Goal: Information Seeking & Learning: Learn about a topic

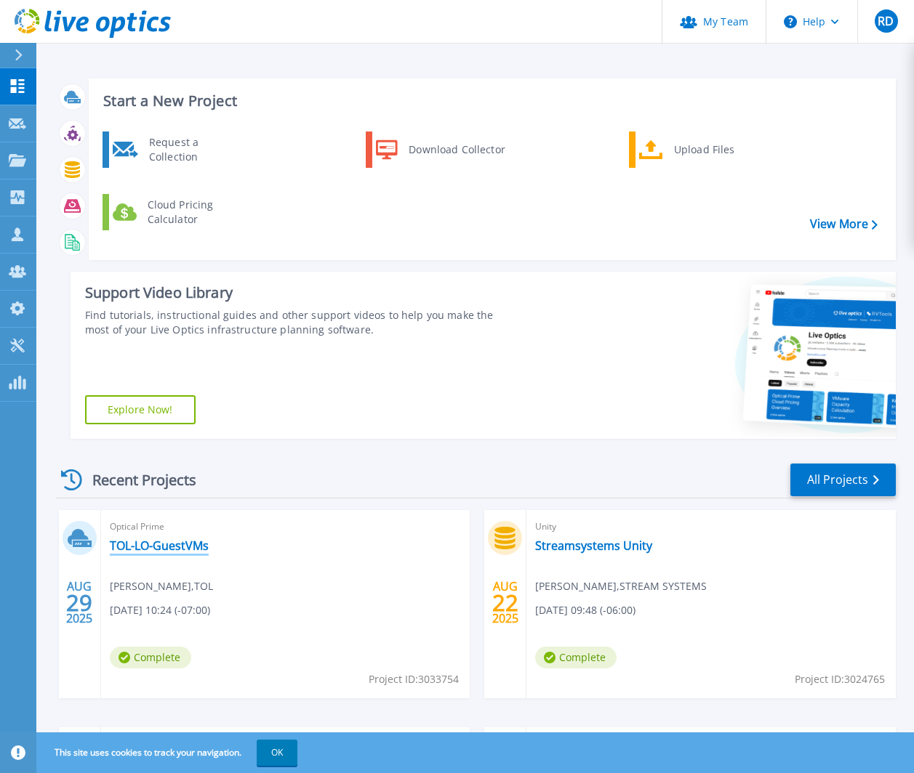
click at [156, 542] on link "TOL-LO-GuestVMs" at bounding box center [159, 546] width 99 height 15
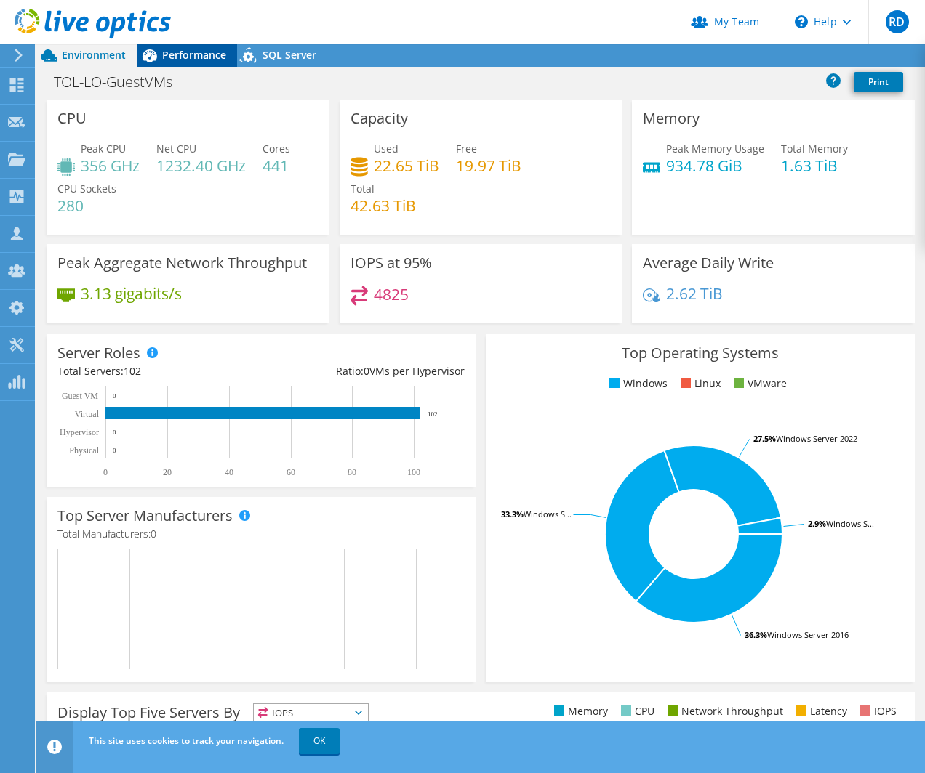
click at [209, 52] on span "Performance" at bounding box center [194, 55] width 64 height 14
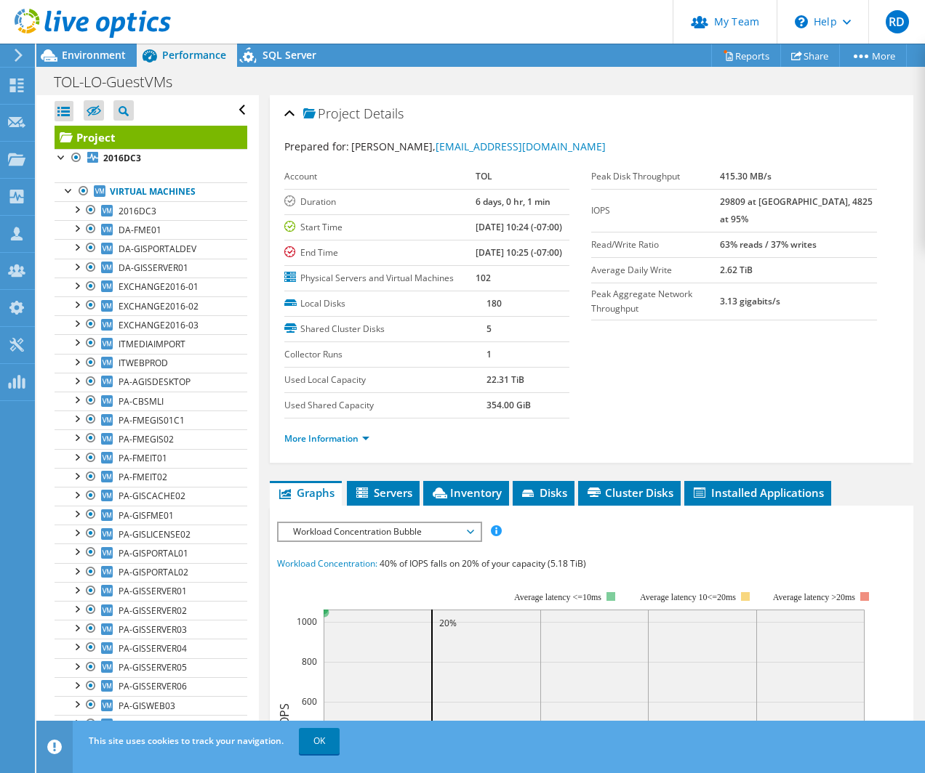
drag, startPoint x: 514, startPoint y: 271, endPoint x: 525, endPoint y: 298, distance: 29.3
click at [525, 265] on td "09/04/2025, 10:25 (-07:00)" at bounding box center [522, 252] width 94 height 25
click at [513, 265] on td "09/04/2025, 10:25 (-07:00)" at bounding box center [522, 252] width 94 height 25
drag, startPoint x: 491, startPoint y: 288, endPoint x: 453, endPoint y: 273, distance: 41.4
click at [453, 265] on tr "End Time 09/04/2025, 10:25 (-07:00)" at bounding box center [427, 252] width 286 height 25
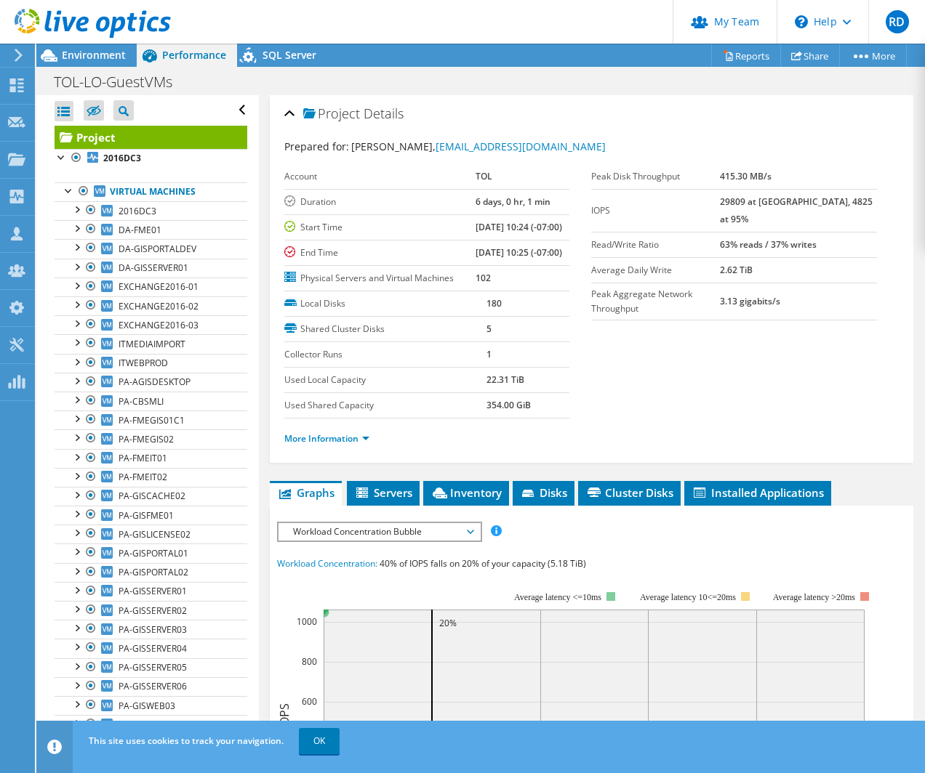
click at [475, 259] on b "09/04/2025, 10:25 (-07:00)" at bounding box center [518, 252] width 86 height 12
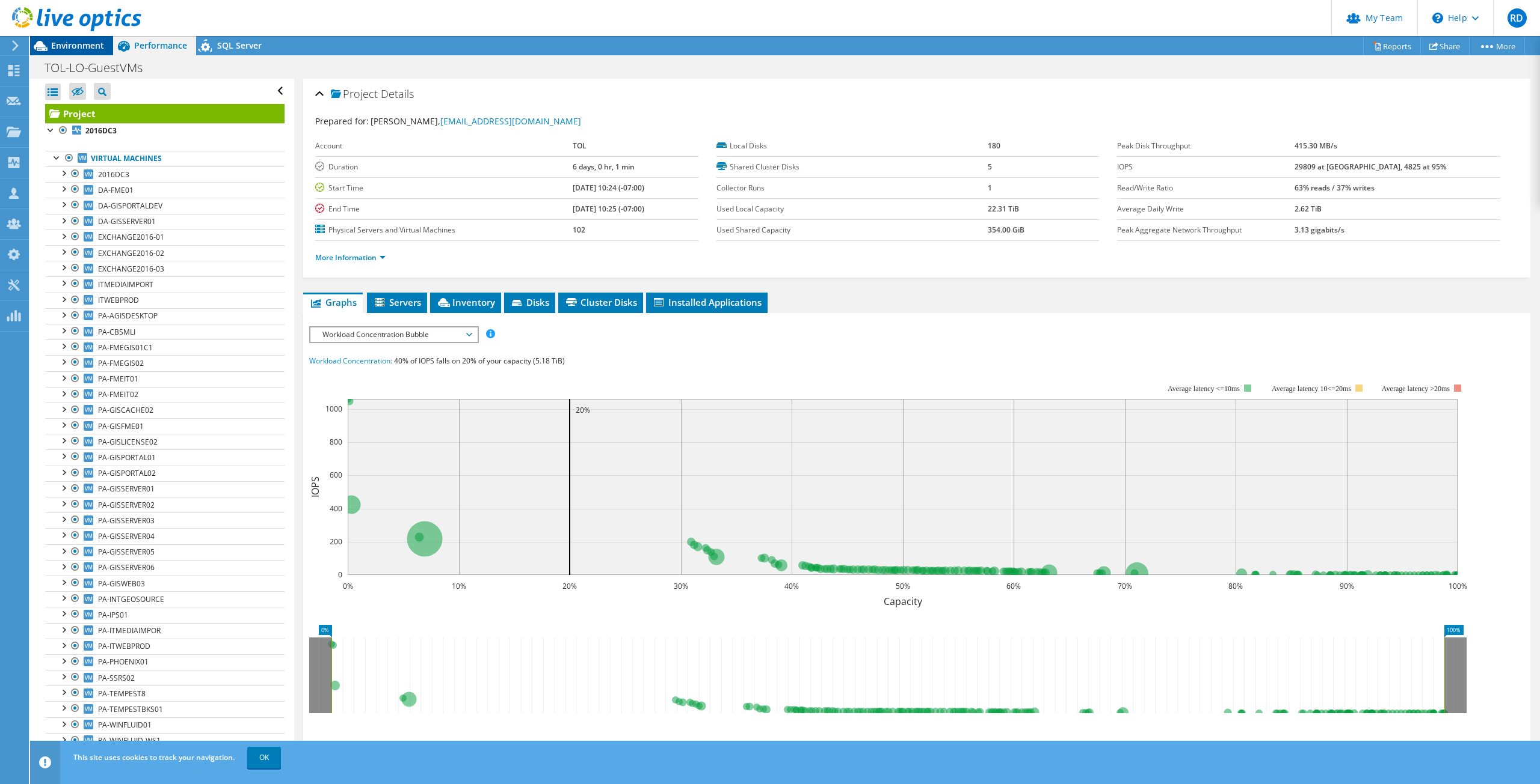
click at [86, 47] on span "Environment" at bounding box center [78, 45] width 53 height 12
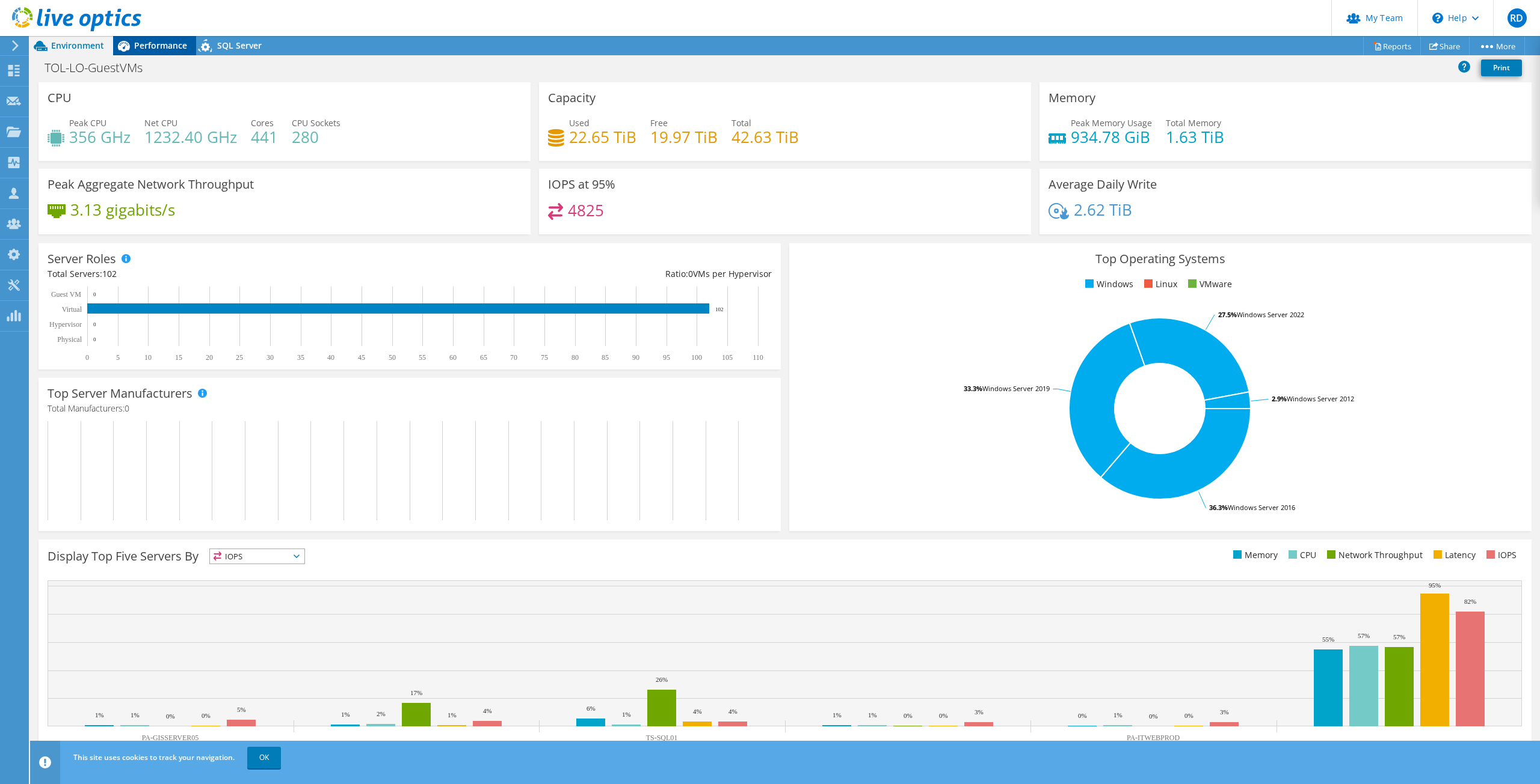
click at [162, 44] on span "Performance" at bounding box center [161, 45] width 53 height 12
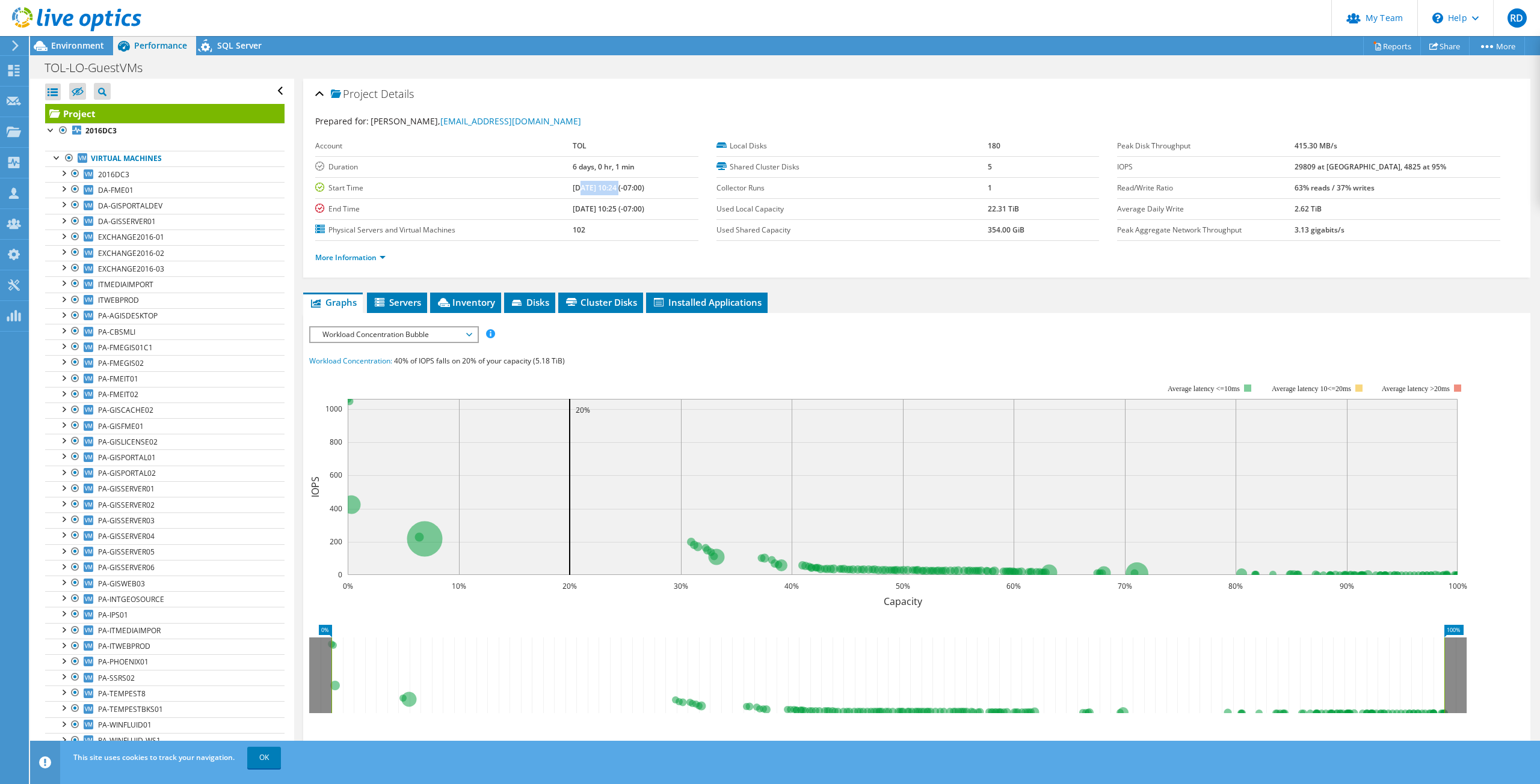
drag, startPoint x: 560, startPoint y: 189, endPoint x: 600, endPoint y: 186, distance: 40.1
click at [600, 186] on b "[DATE] 10:24 (-07:00)" at bounding box center [608, 188] width 71 height 10
click at [420, 187] on label "Start Time" at bounding box center [444, 188] width 257 height 12
click at [84, 45] on span "Environment" at bounding box center [78, 45] width 53 height 12
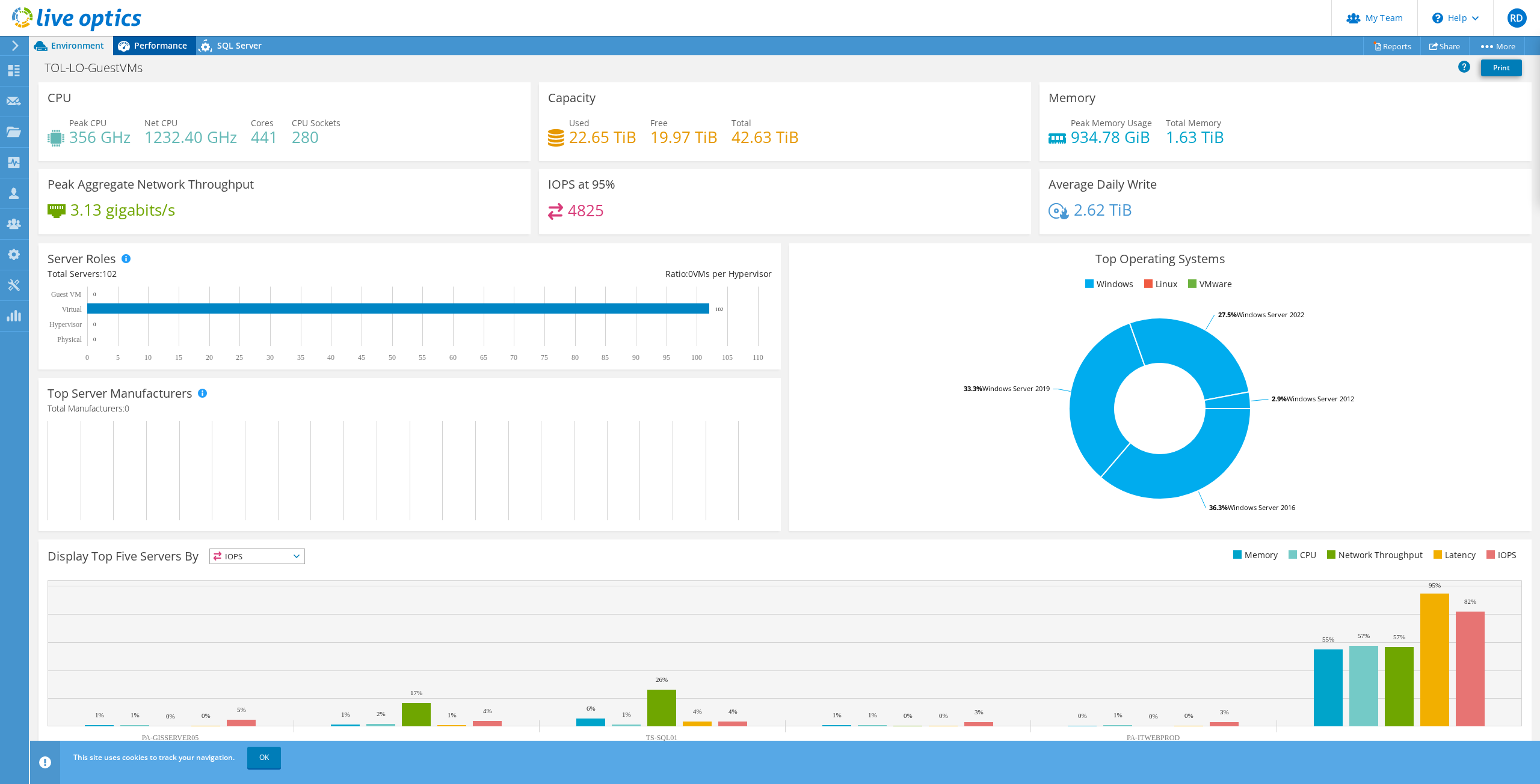
click at [166, 45] on span "Performance" at bounding box center [161, 45] width 53 height 12
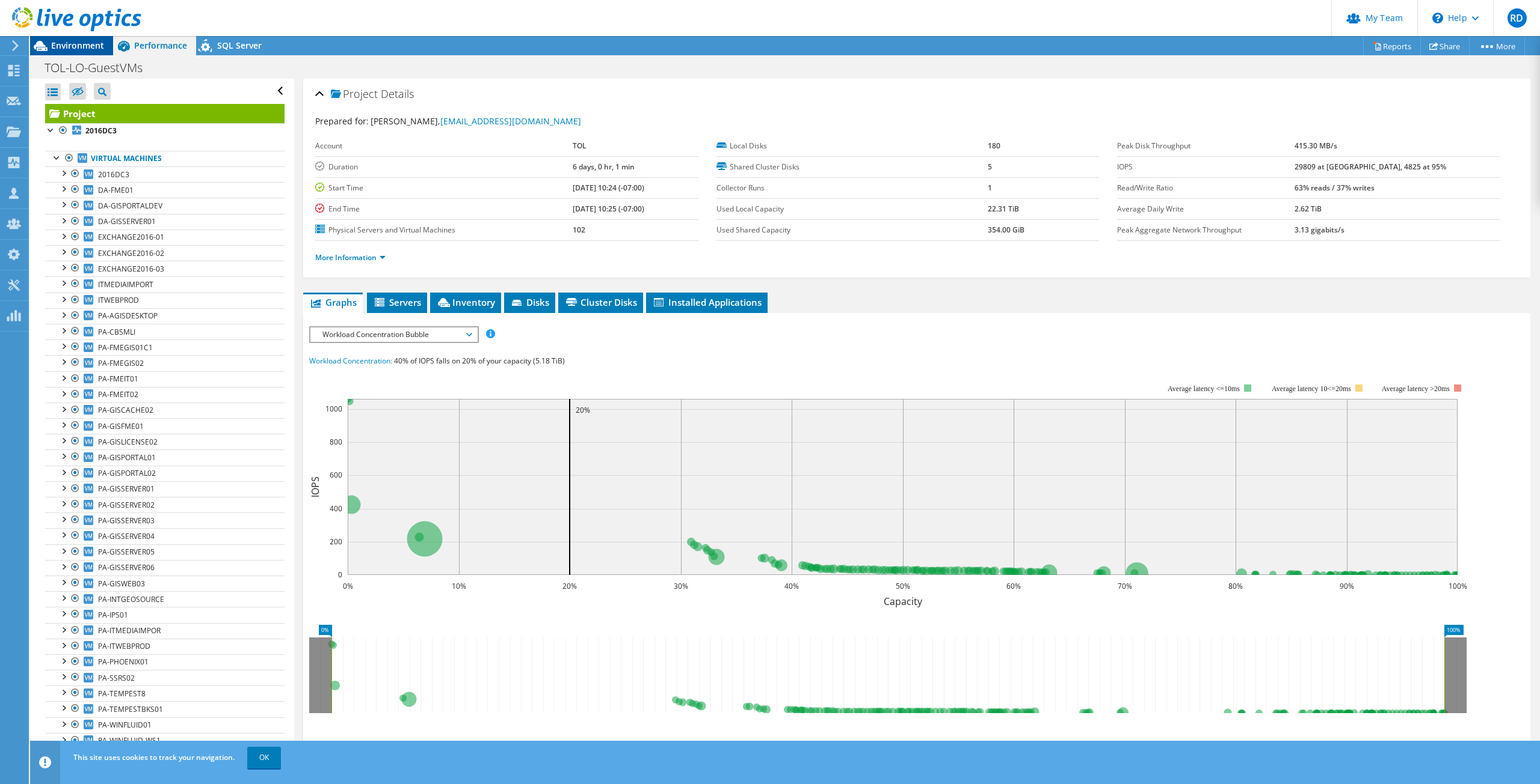
click at [73, 50] on span "Environment" at bounding box center [78, 45] width 53 height 12
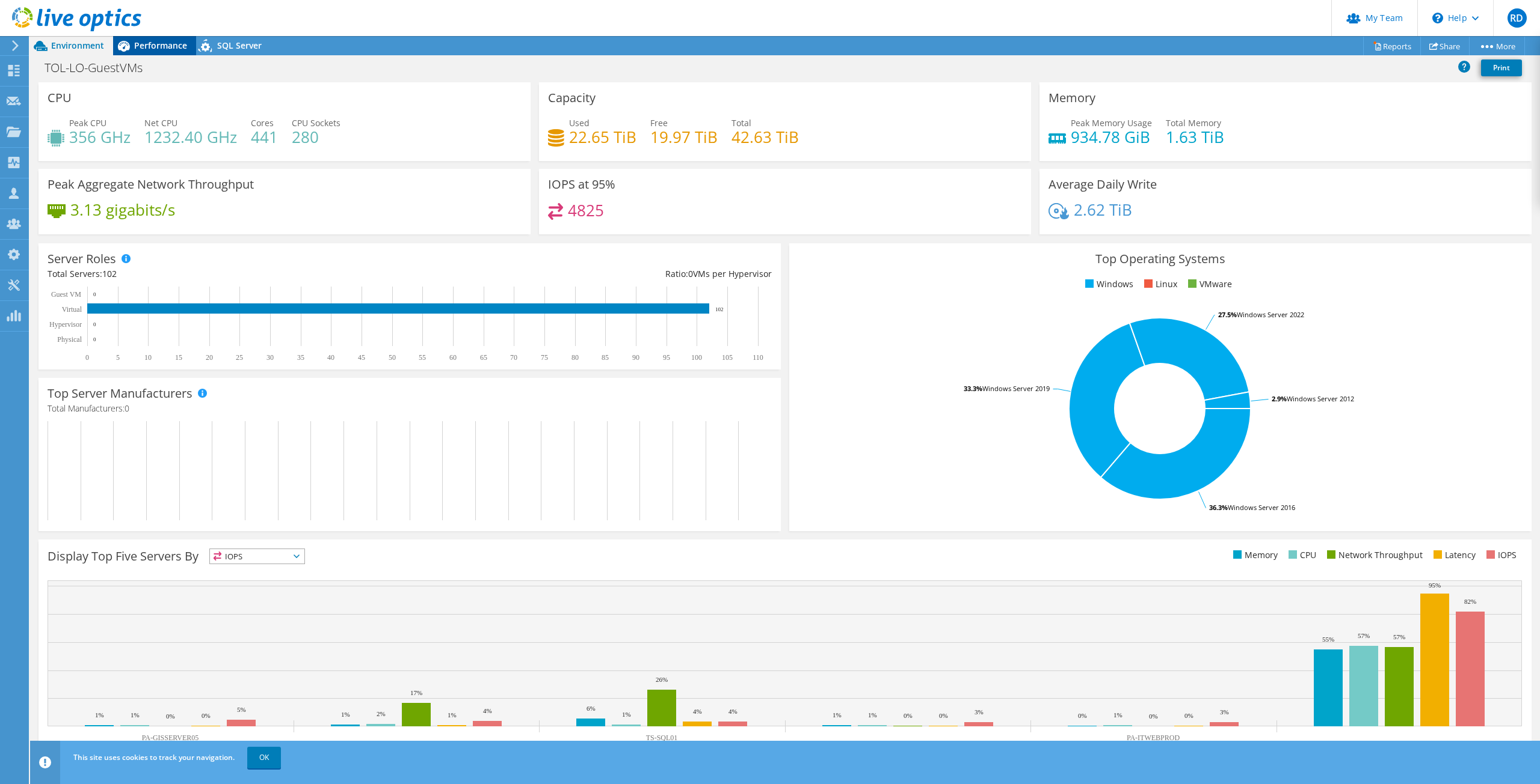
click at [161, 48] on span "Performance" at bounding box center [161, 45] width 53 height 12
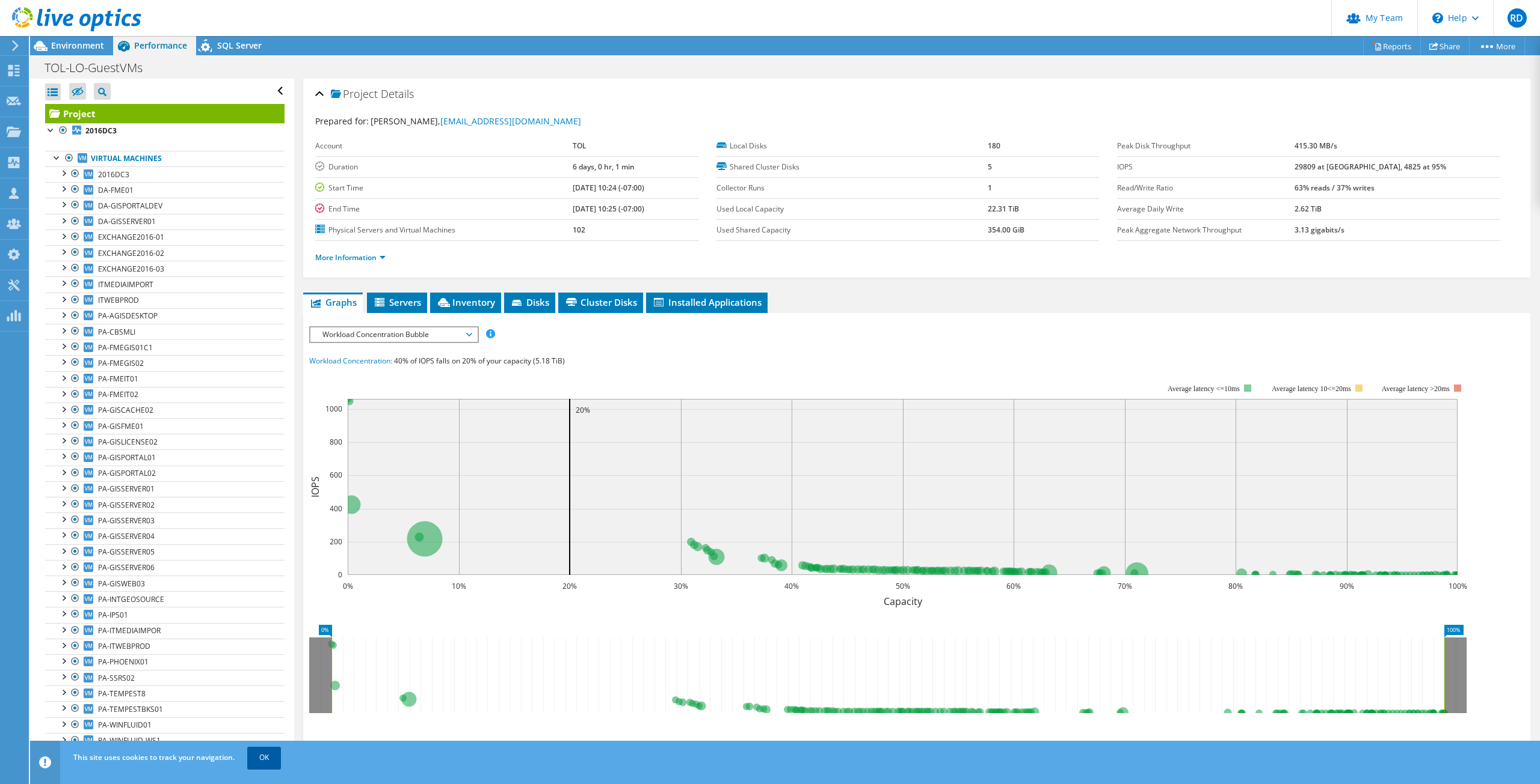
click at [266, 639] on link "OK" at bounding box center [264, 758] width 34 height 22
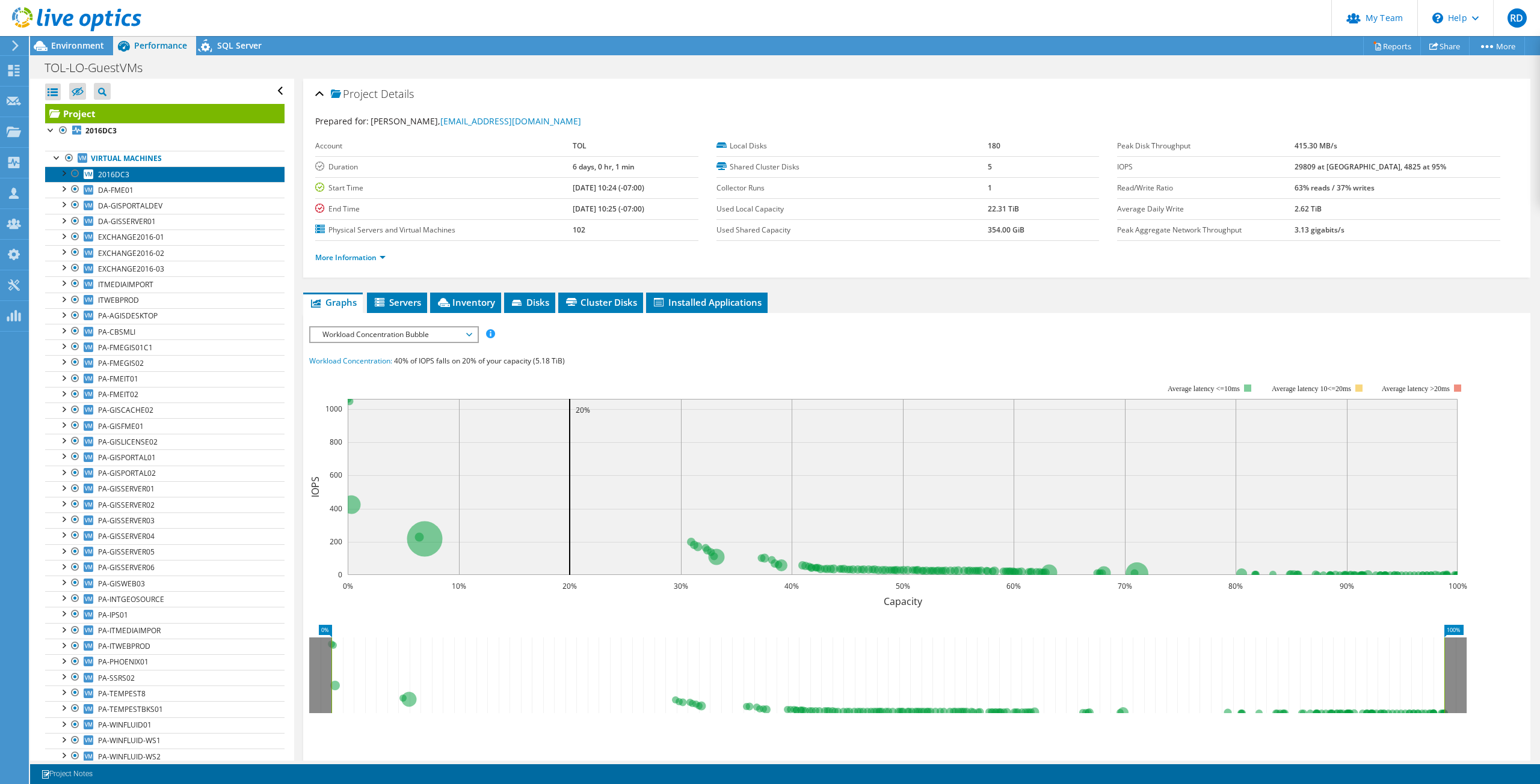
click at [114, 176] on span "2016DC3" at bounding box center [113, 174] width 31 height 10
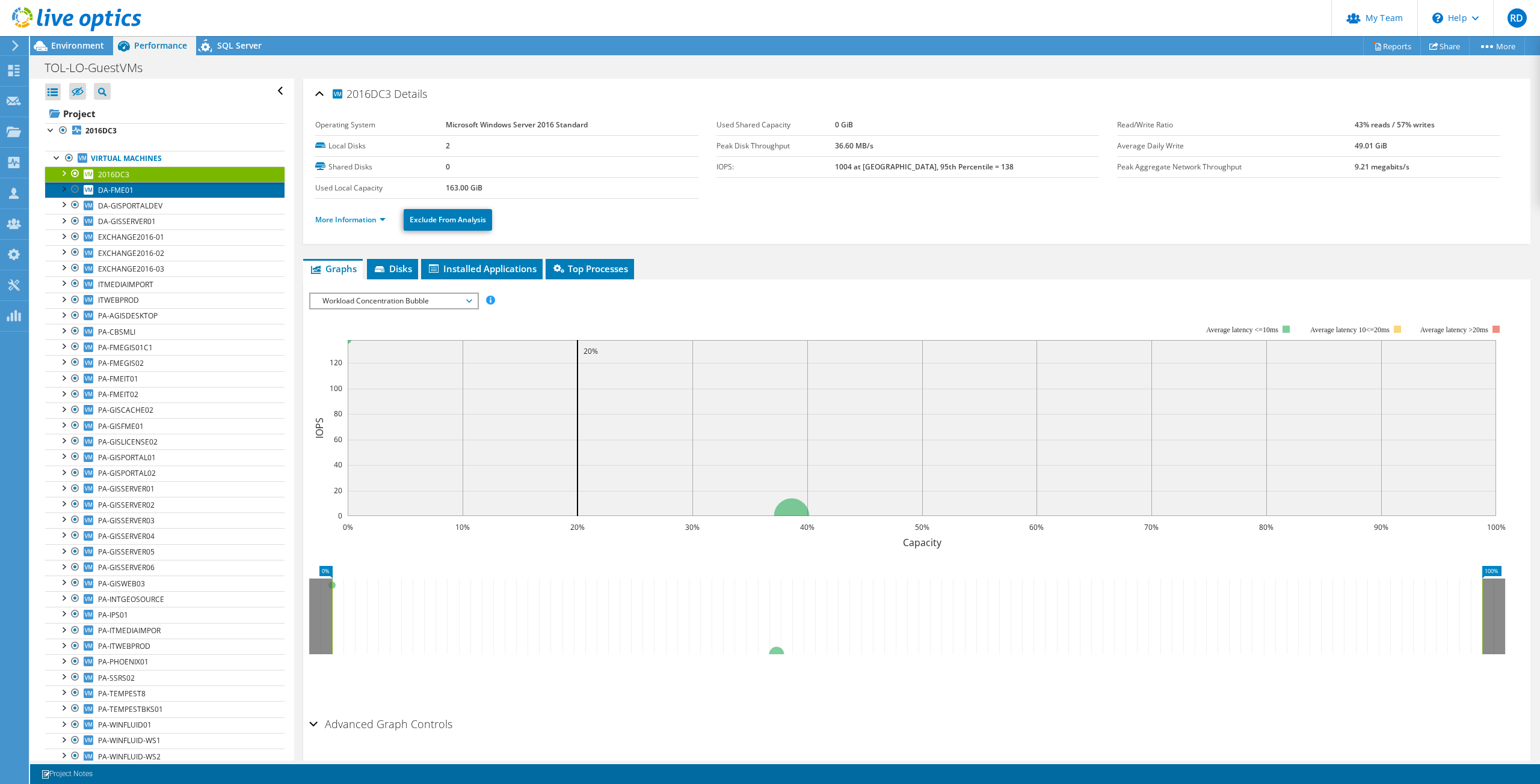
click at [118, 190] on span "DA-FME01" at bounding box center [115, 190] width 36 height 10
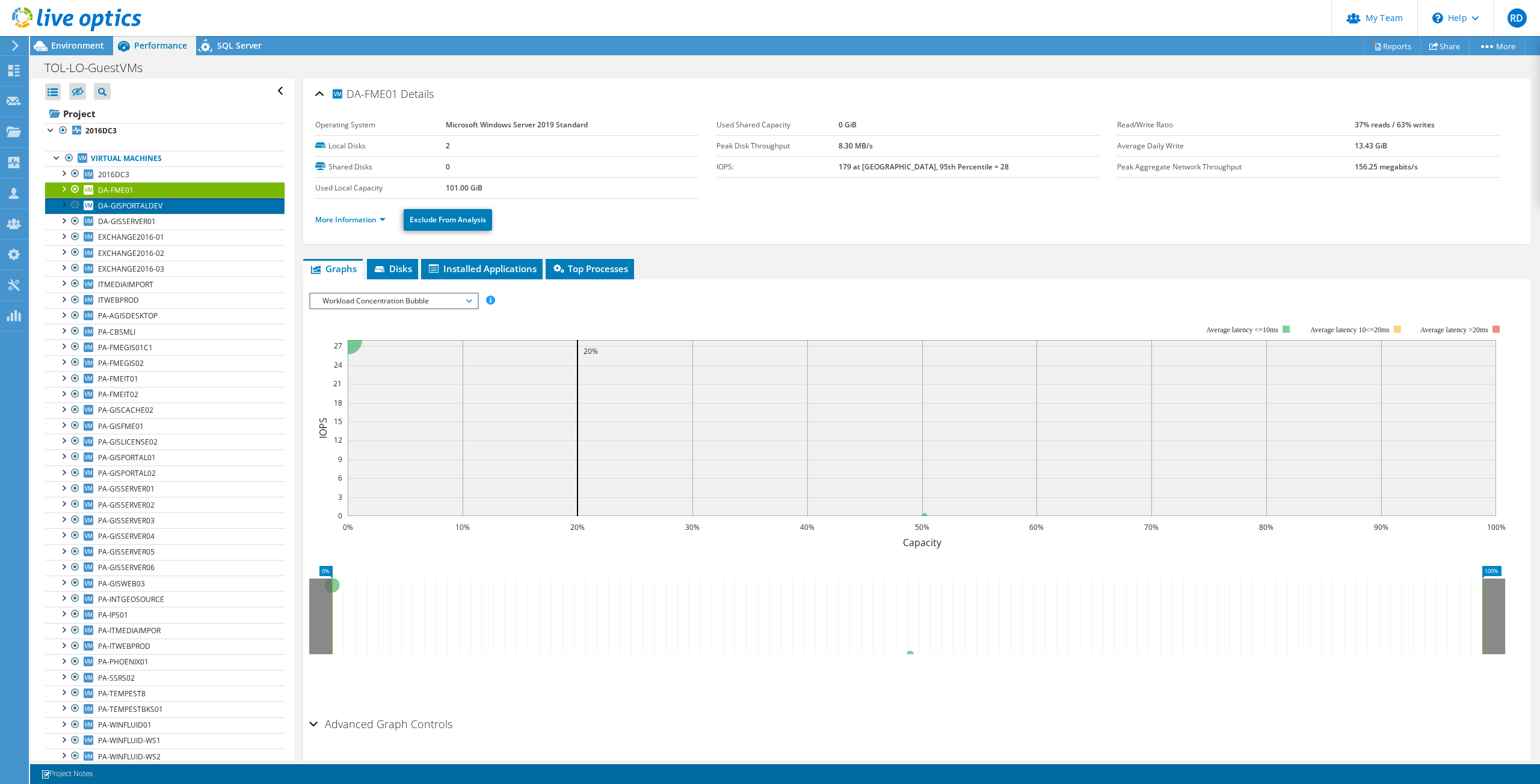
click at [126, 208] on span "DA-GISPORTALDEV" at bounding box center [130, 206] width 65 height 10
click at [128, 222] on span "DA-GISSERVER01" at bounding box center [127, 222] width 58 height 10
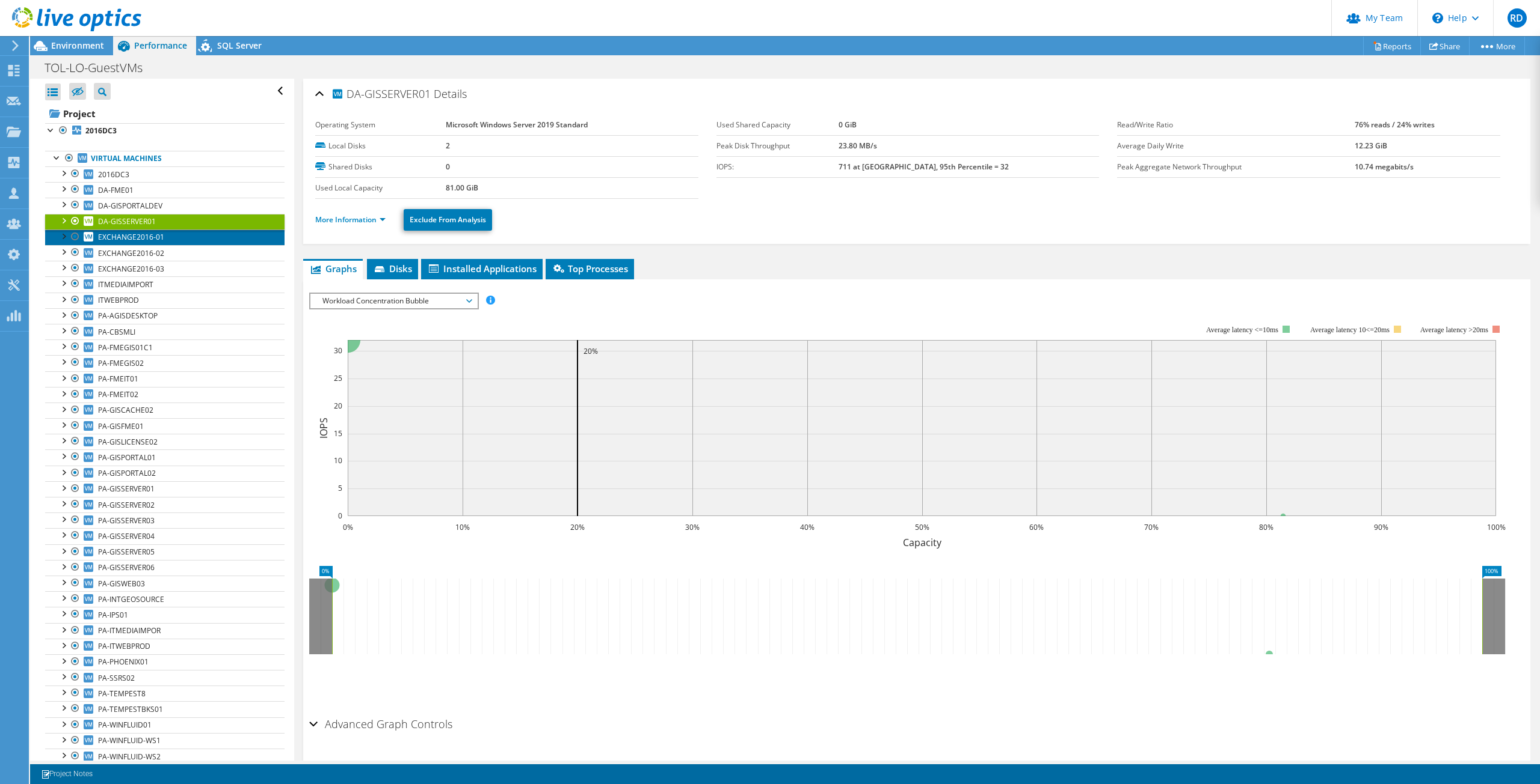
click at [130, 233] on span "EXCHANGE2016-01" at bounding box center [131, 237] width 66 height 10
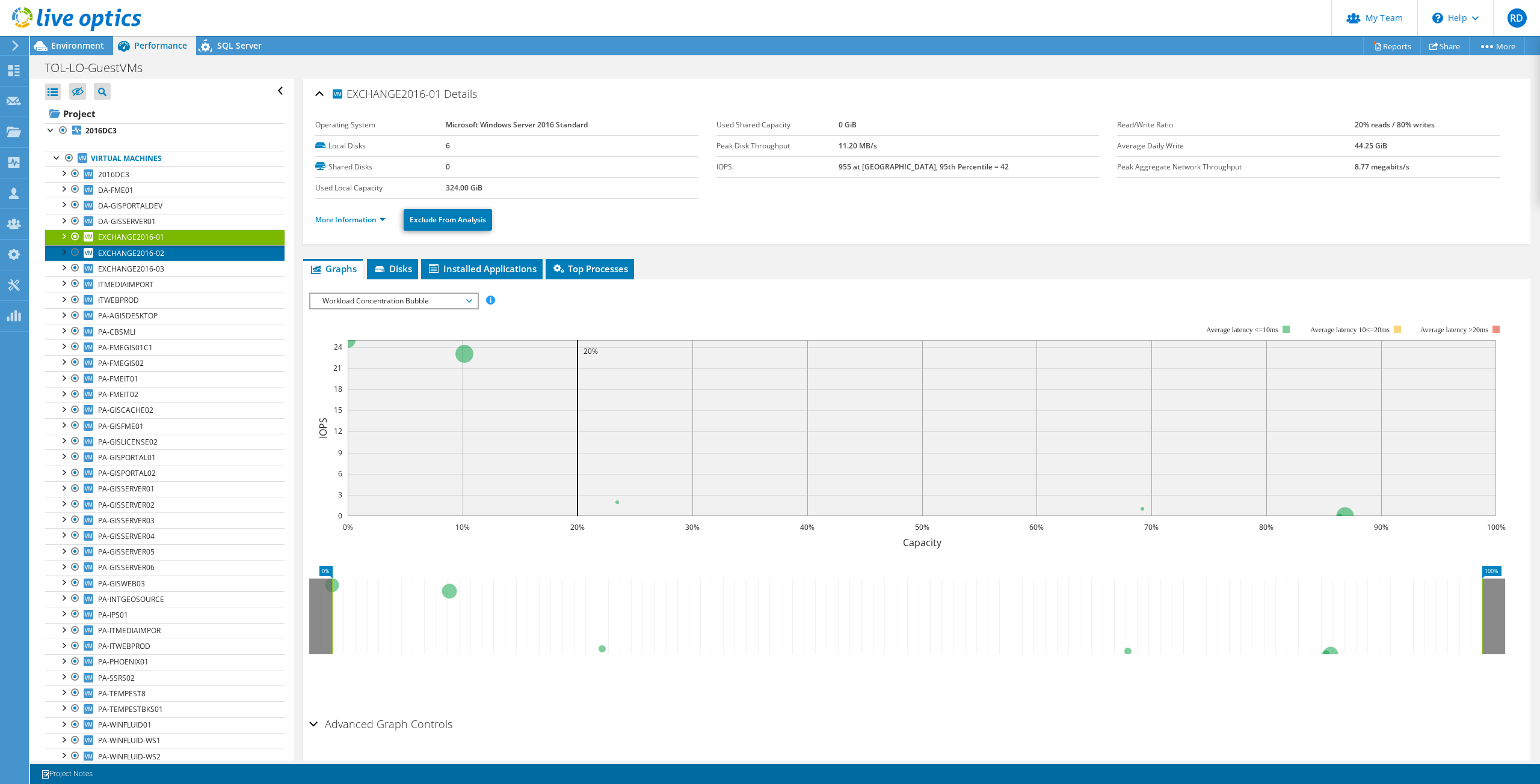
click at [133, 256] on span "EXCHANGE2016-02" at bounding box center [131, 253] width 66 height 10
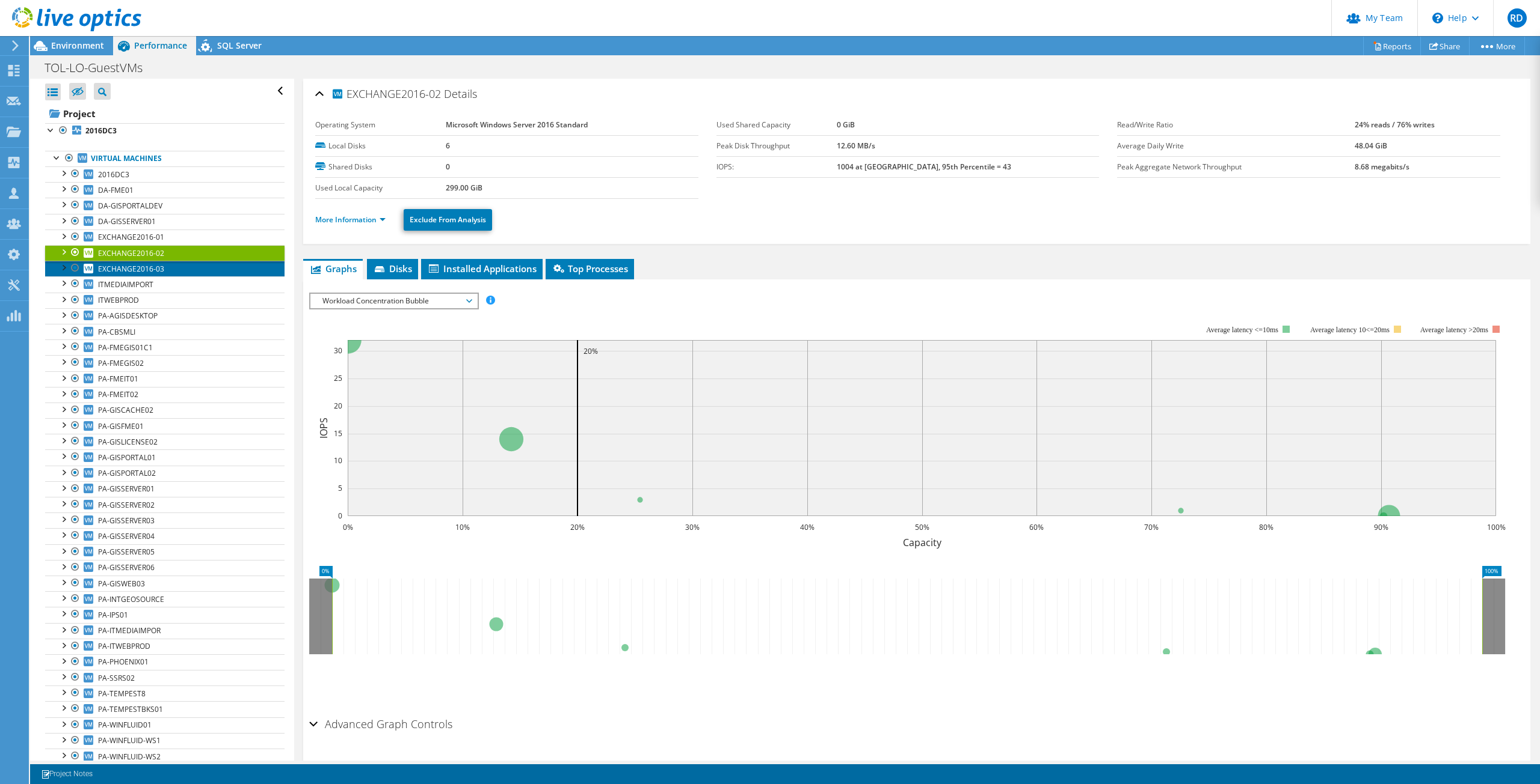
click at [141, 270] on span "EXCHANGE2016-03" at bounding box center [131, 269] width 66 height 10
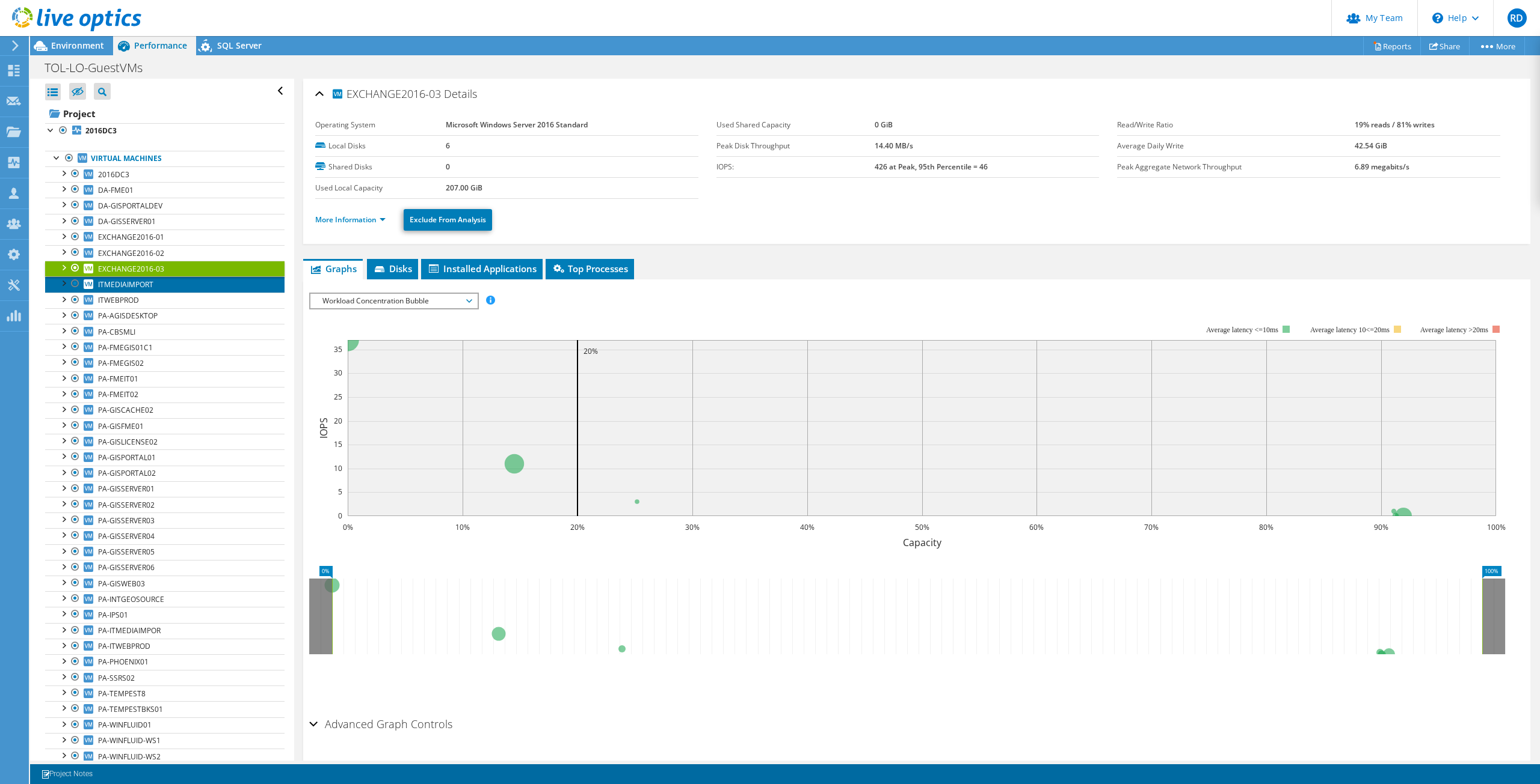
click at [142, 284] on span "ITMEDIAIMPORT" at bounding box center [125, 284] width 55 height 10
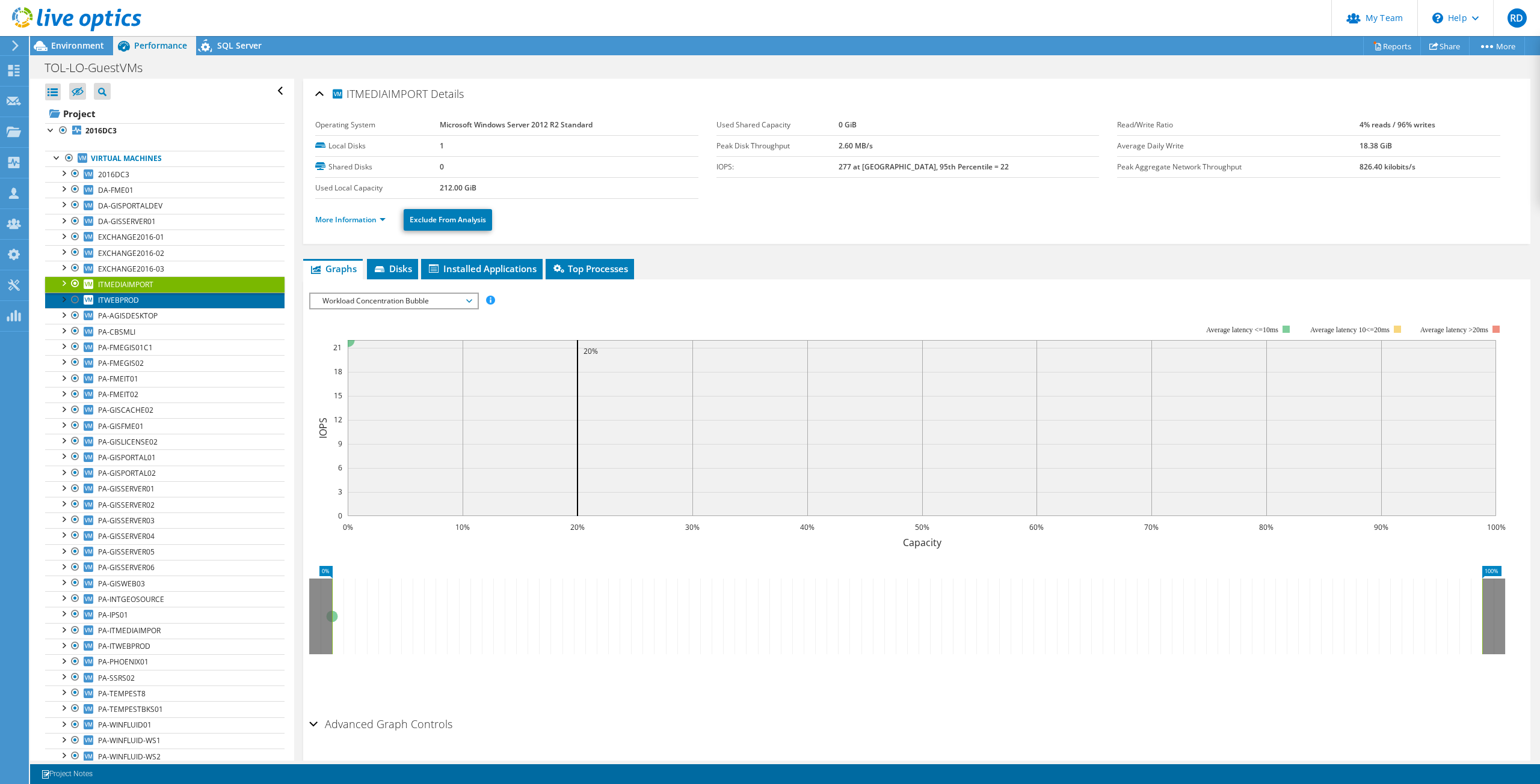
click at [132, 294] on link "ITWEBPROD" at bounding box center [165, 300] width 239 height 16
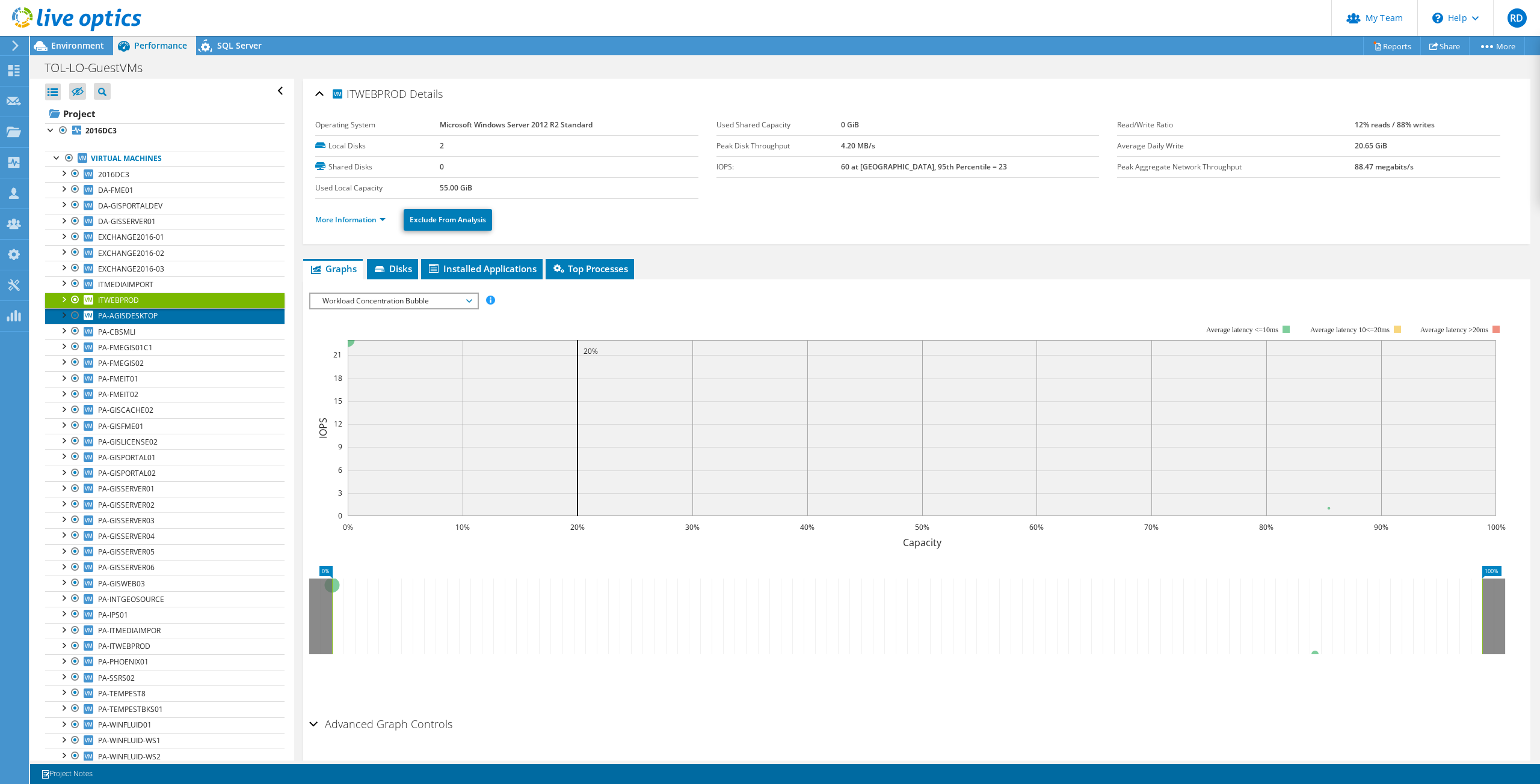
click at [141, 312] on span "PA-AGISDESKTOP" at bounding box center [127, 316] width 60 height 10
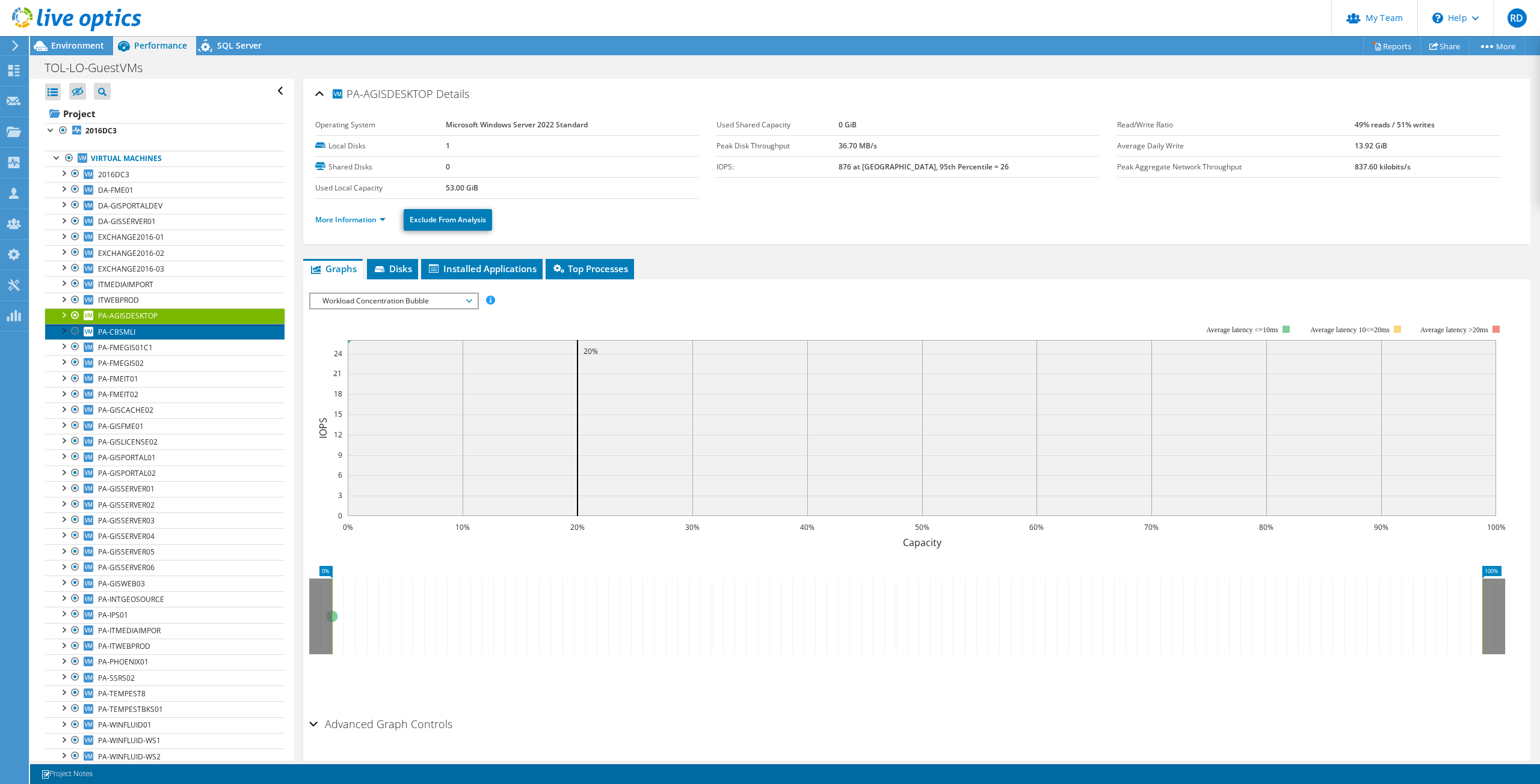
click at [133, 332] on span "PA-CBSMLI" at bounding box center [116, 332] width 37 height 10
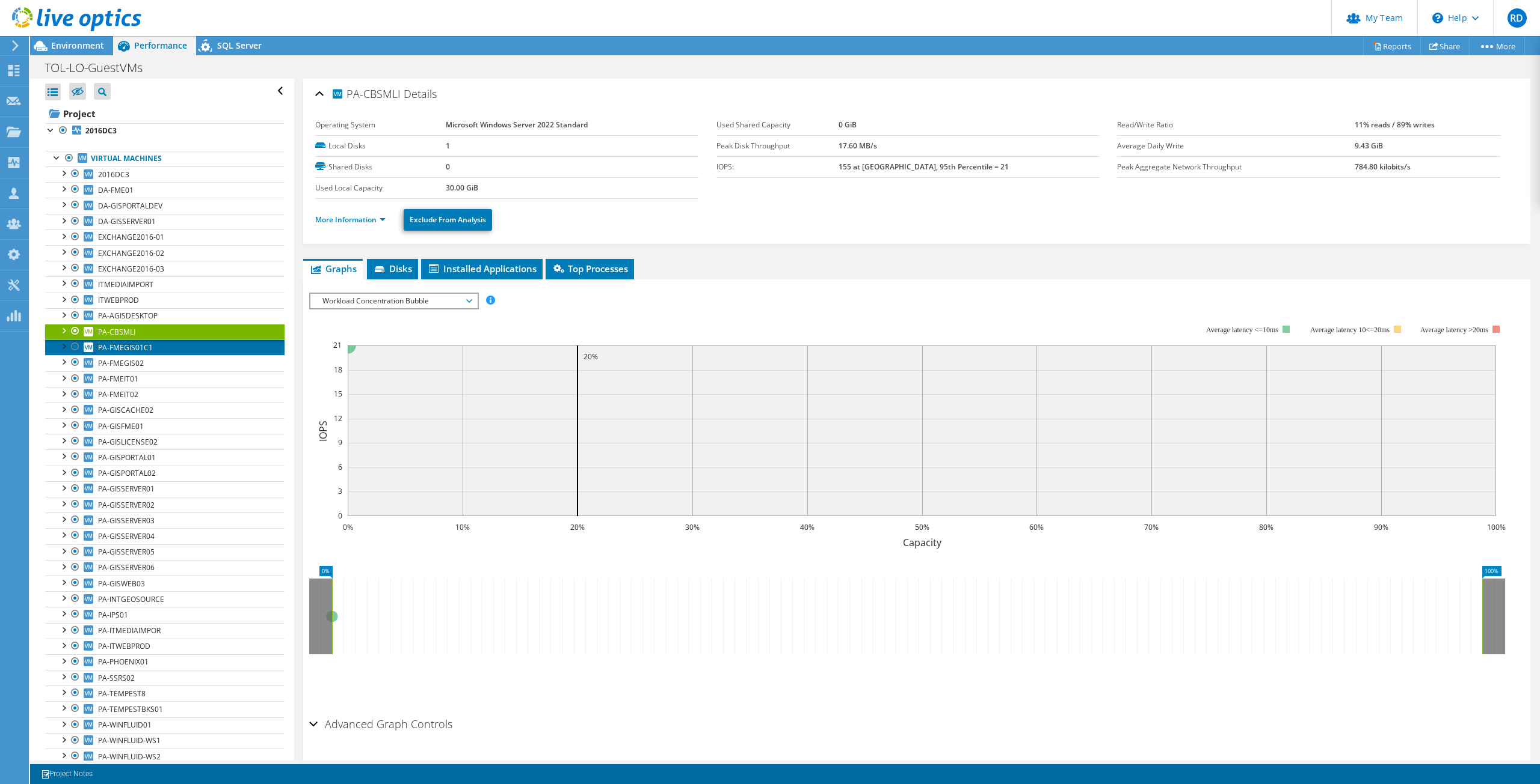
click at [149, 349] on span "PA-FMEGIS01C1" at bounding box center [125, 347] width 55 height 10
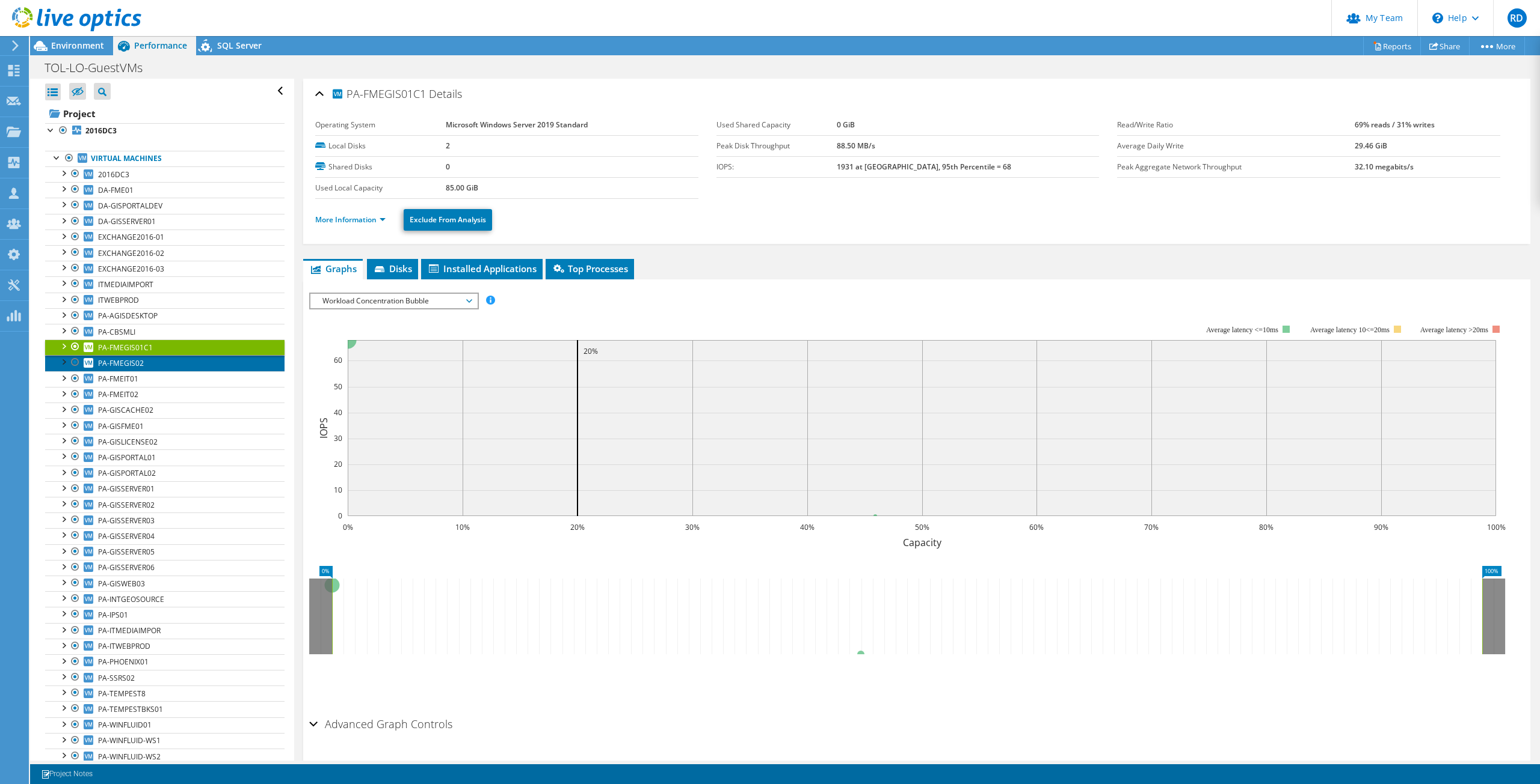
click at [139, 366] on span "PA-FMEGIS02" at bounding box center [120, 363] width 46 height 10
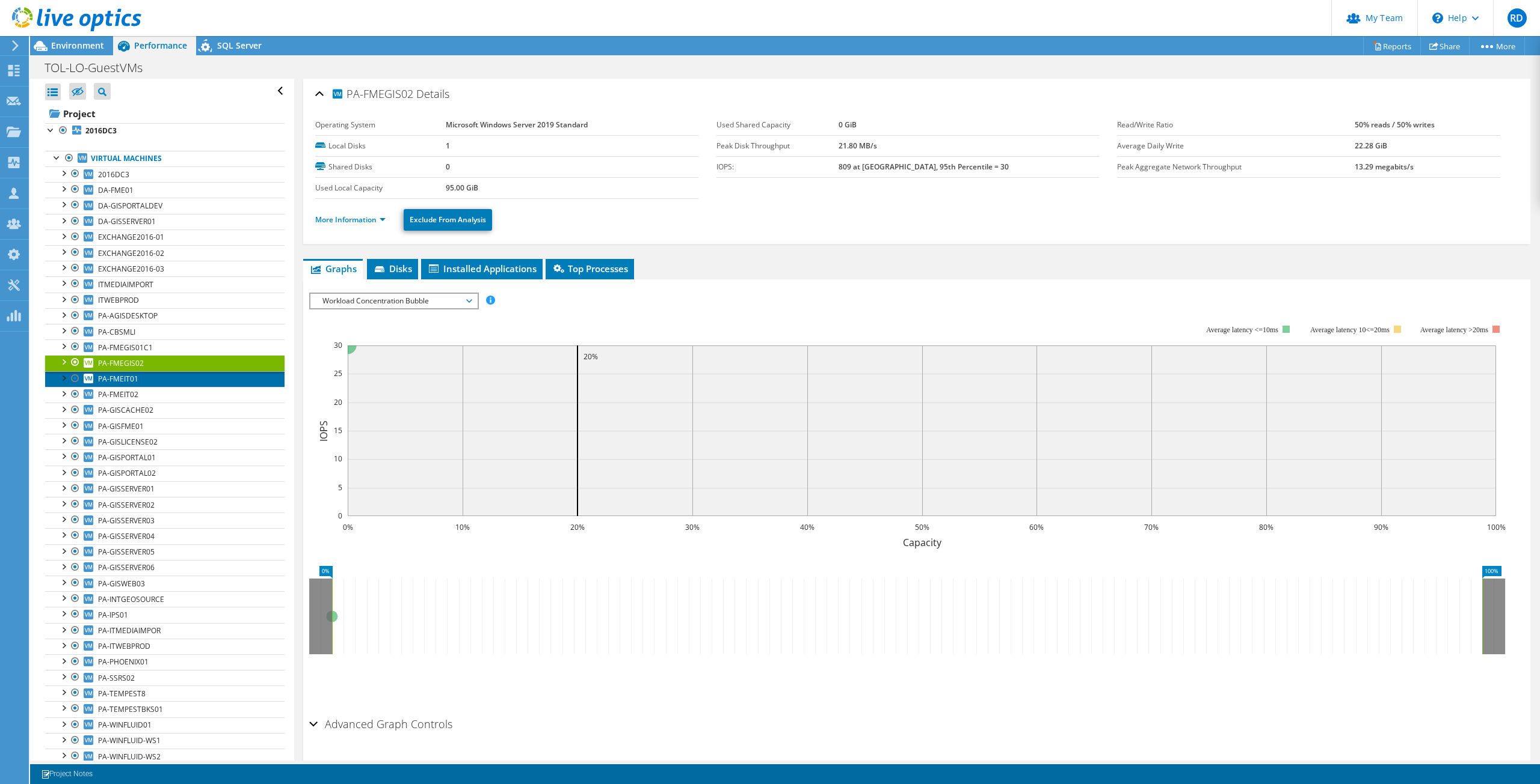
click at [137, 385] on link "PA-FMEIT01" at bounding box center [165, 379] width 239 height 16
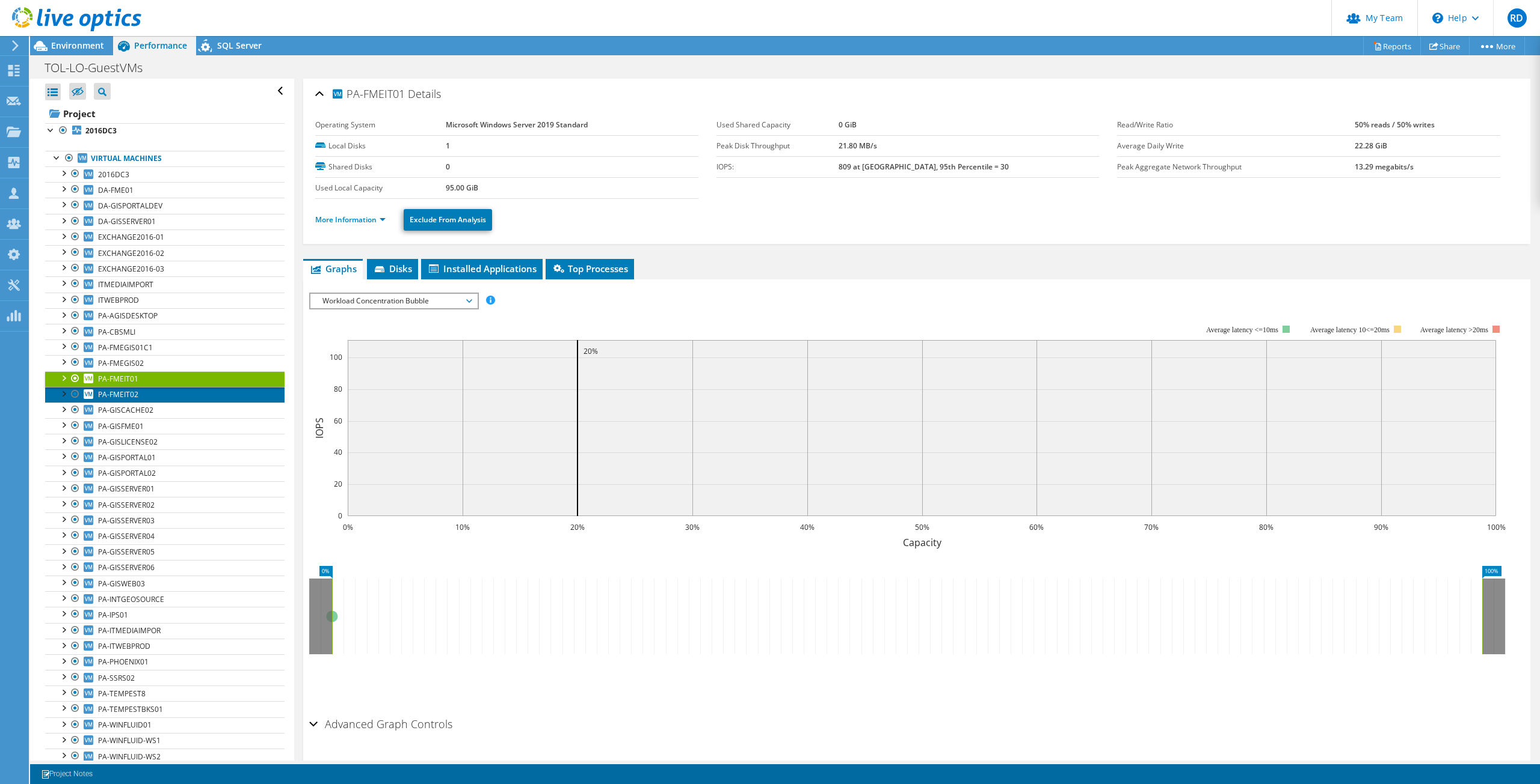
click at [137, 391] on span "PA-FMEIT02" at bounding box center [118, 394] width 41 height 10
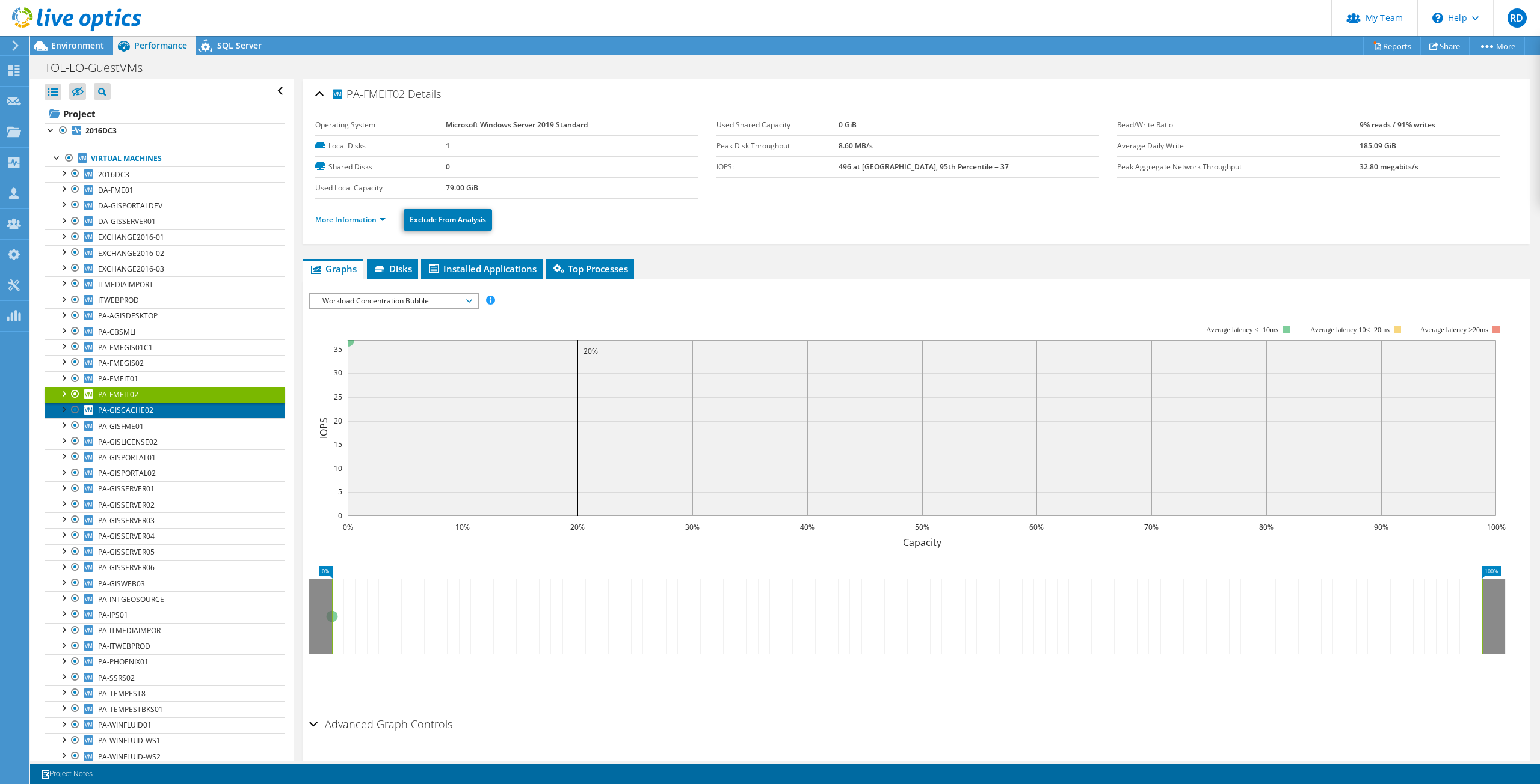
click at [139, 409] on span "PA-GISCACHE02" at bounding box center [125, 410] width 55 height 10
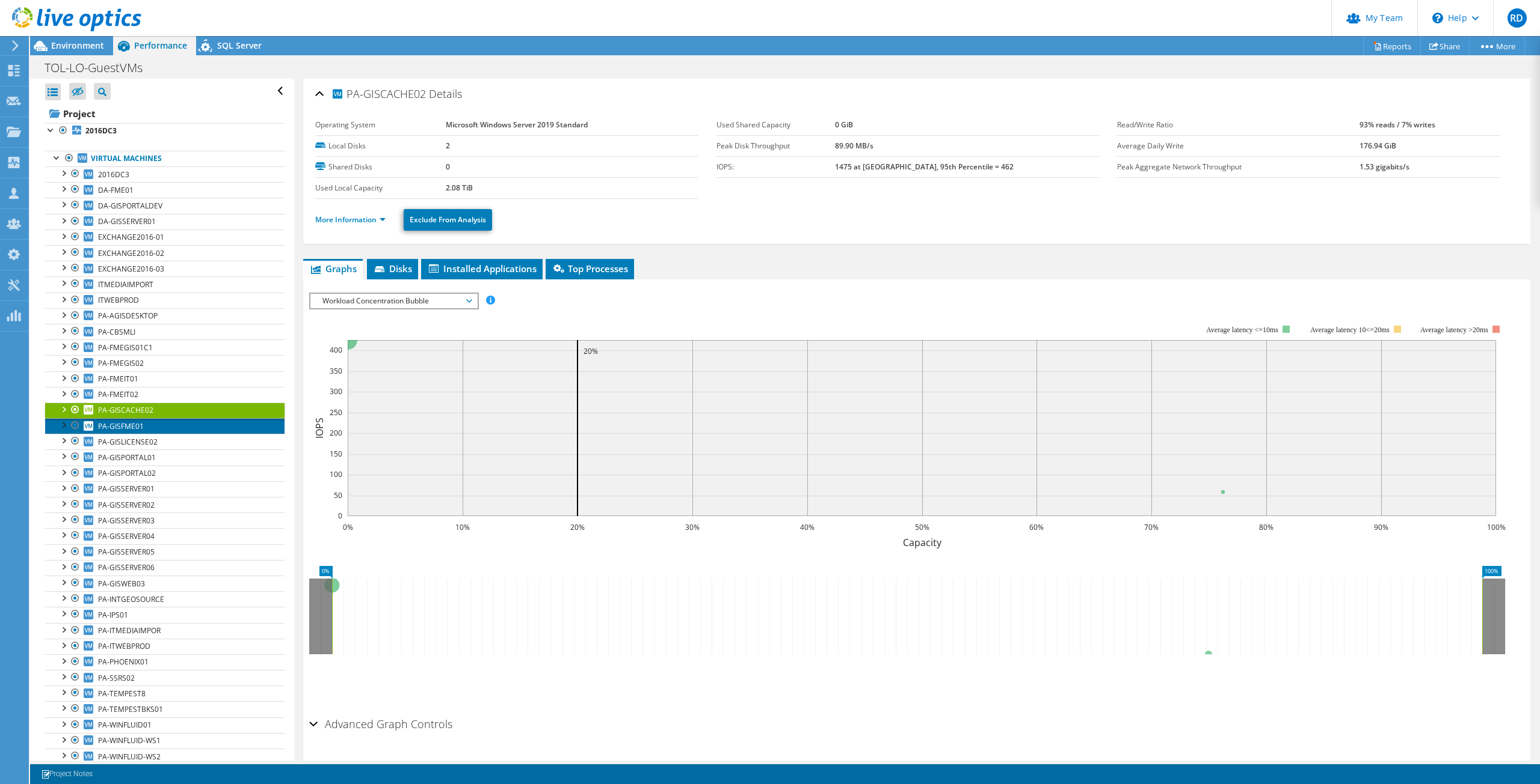
click at [133, 424] on span "PA-GISFME01" at bounding box center [120, 426] width 46 height 10
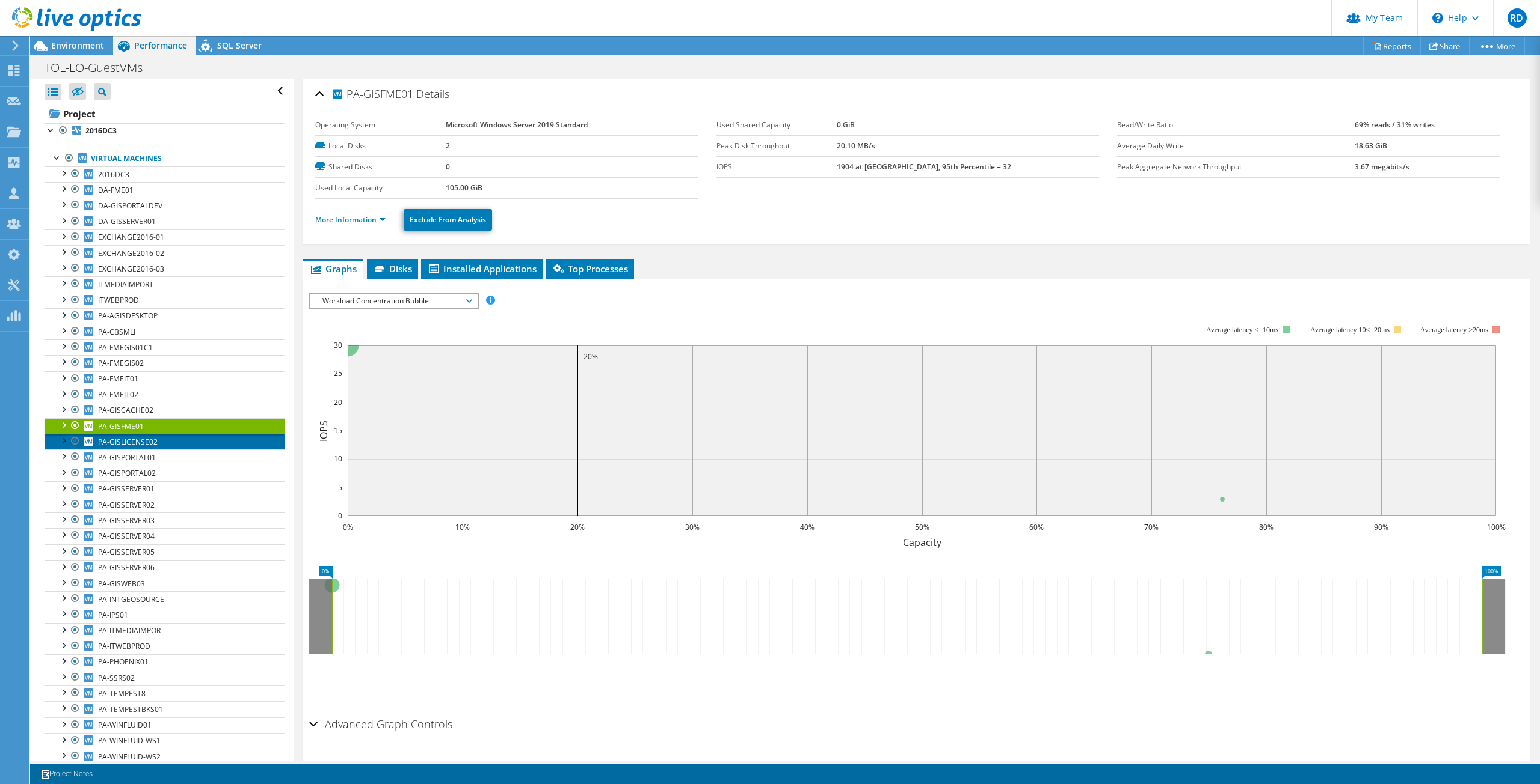
click at [138, 438] on span "PA-GISLICENSE02" at bounding box center [127, 442] width 60 height 10
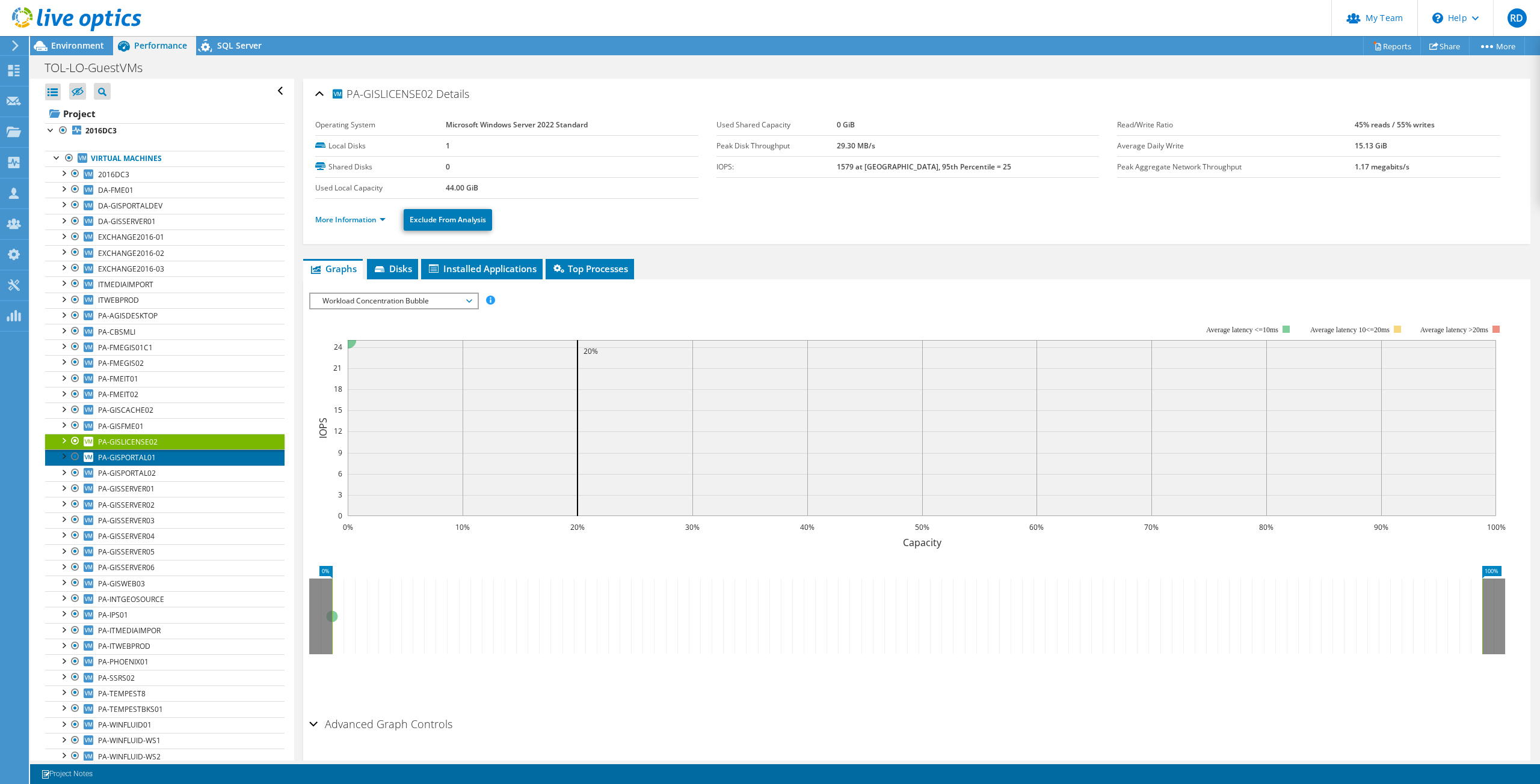
click at [140, 457] on span "PA-GISPORTAL01" at bounding box center [127, 457] width 58 height 10
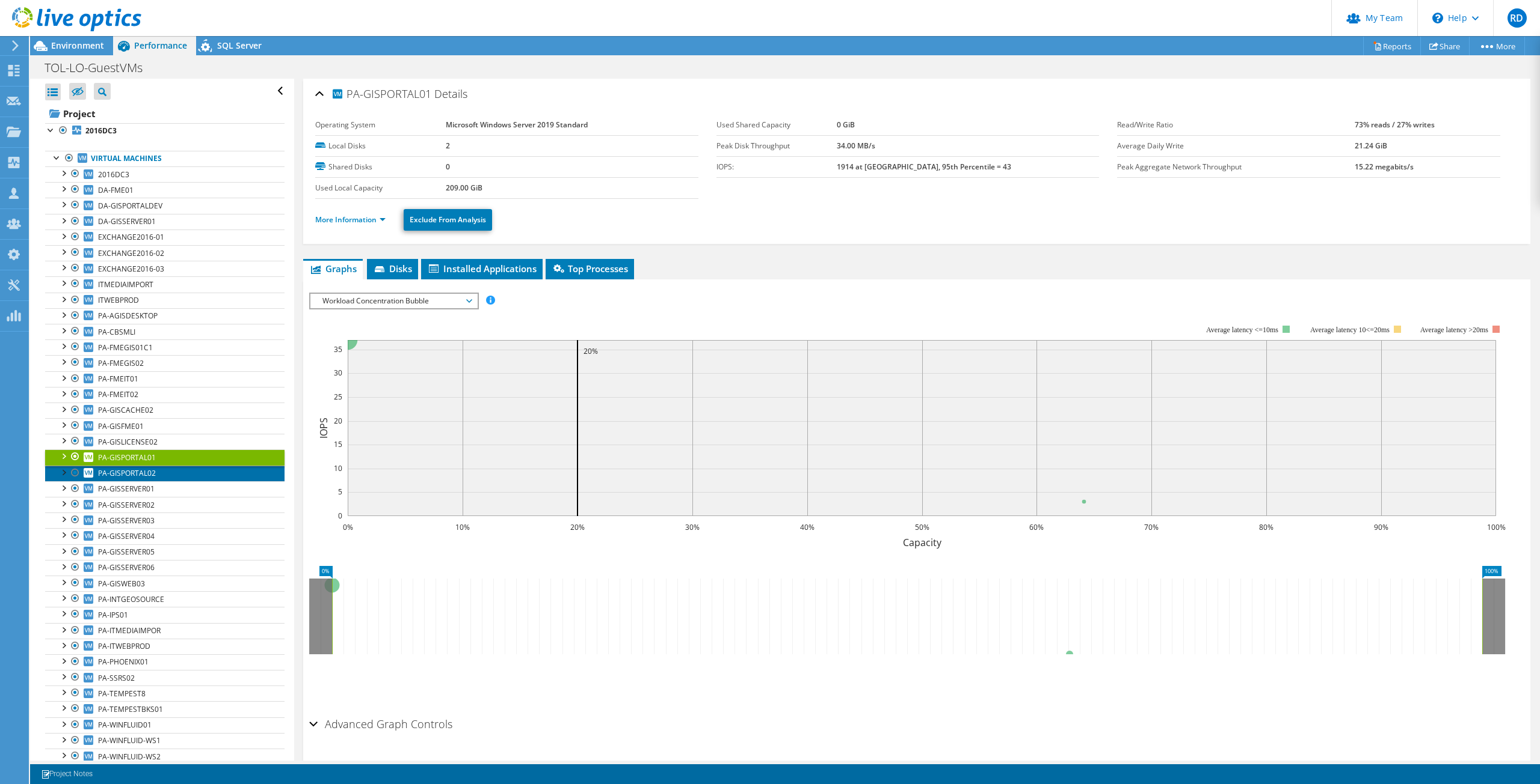
click at [142, 479] on span "PA-GISPORTAL02" at bounding box center [127, 473] width 58 height 10
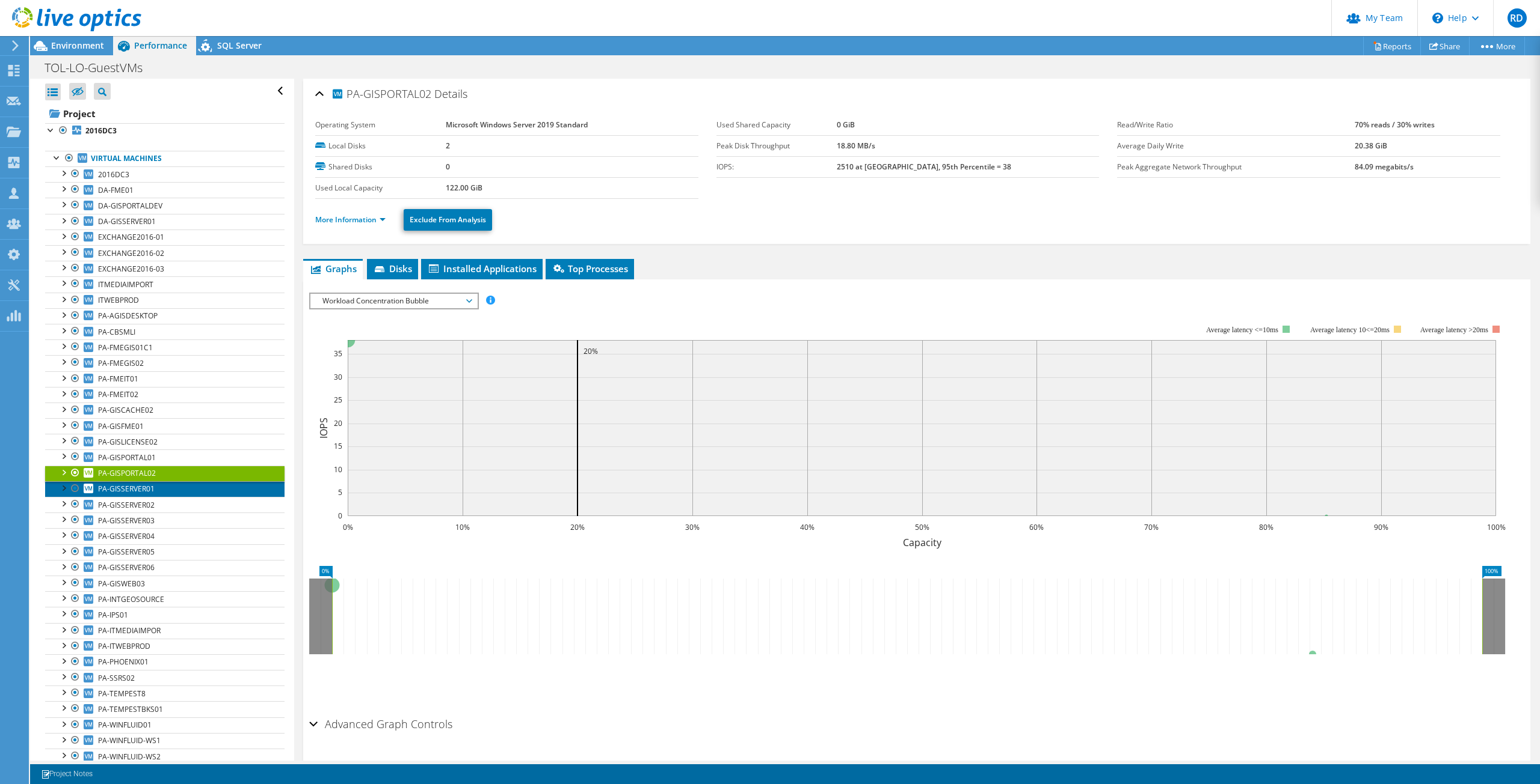
click at [143, 490] on span "PA-GISSERVER01" at bounding box center [126, 489] width 56 height 10
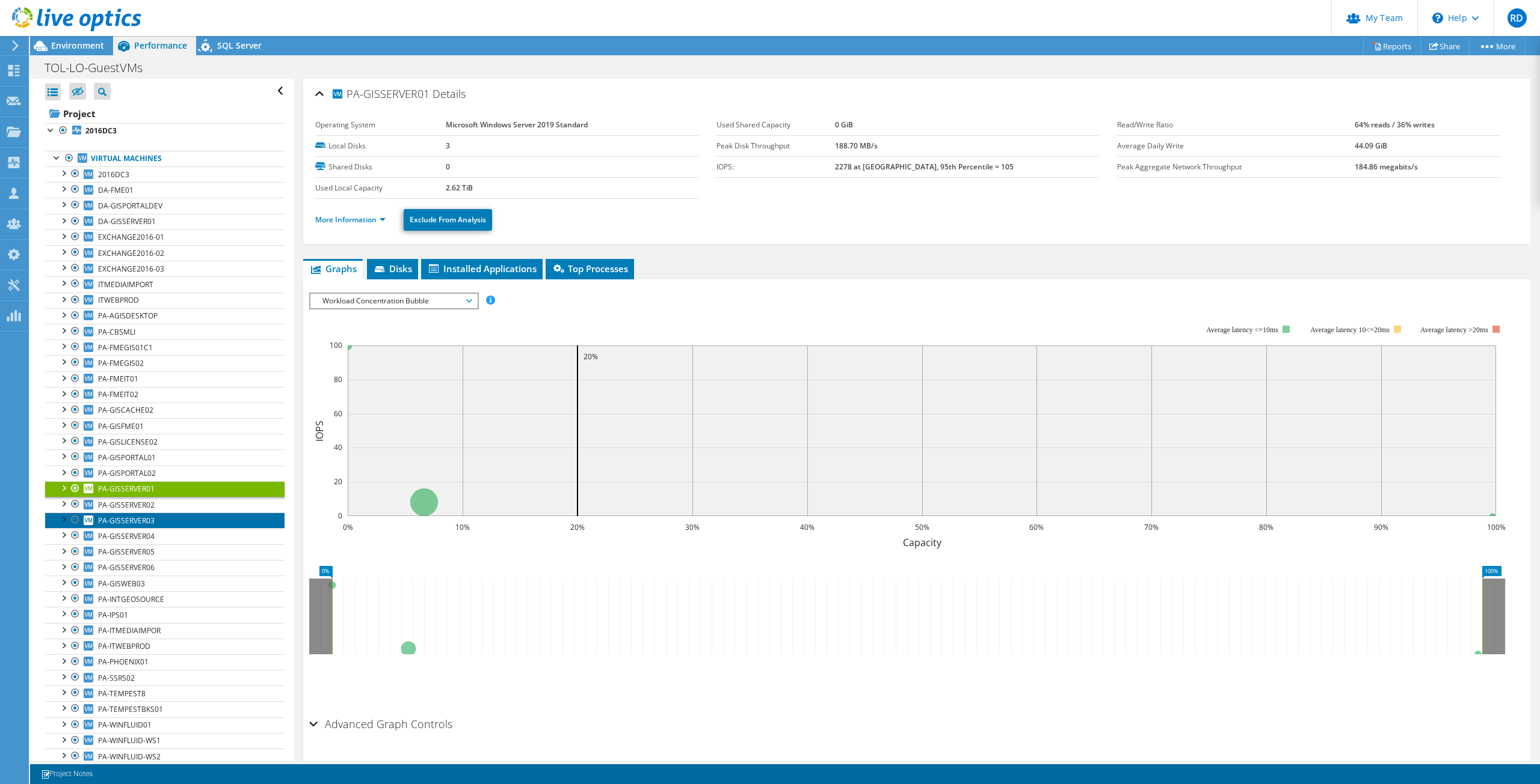
click at [145, 517] on span "PA-GISSERVER03" at bounding box center [126, 521] width 56 height 10
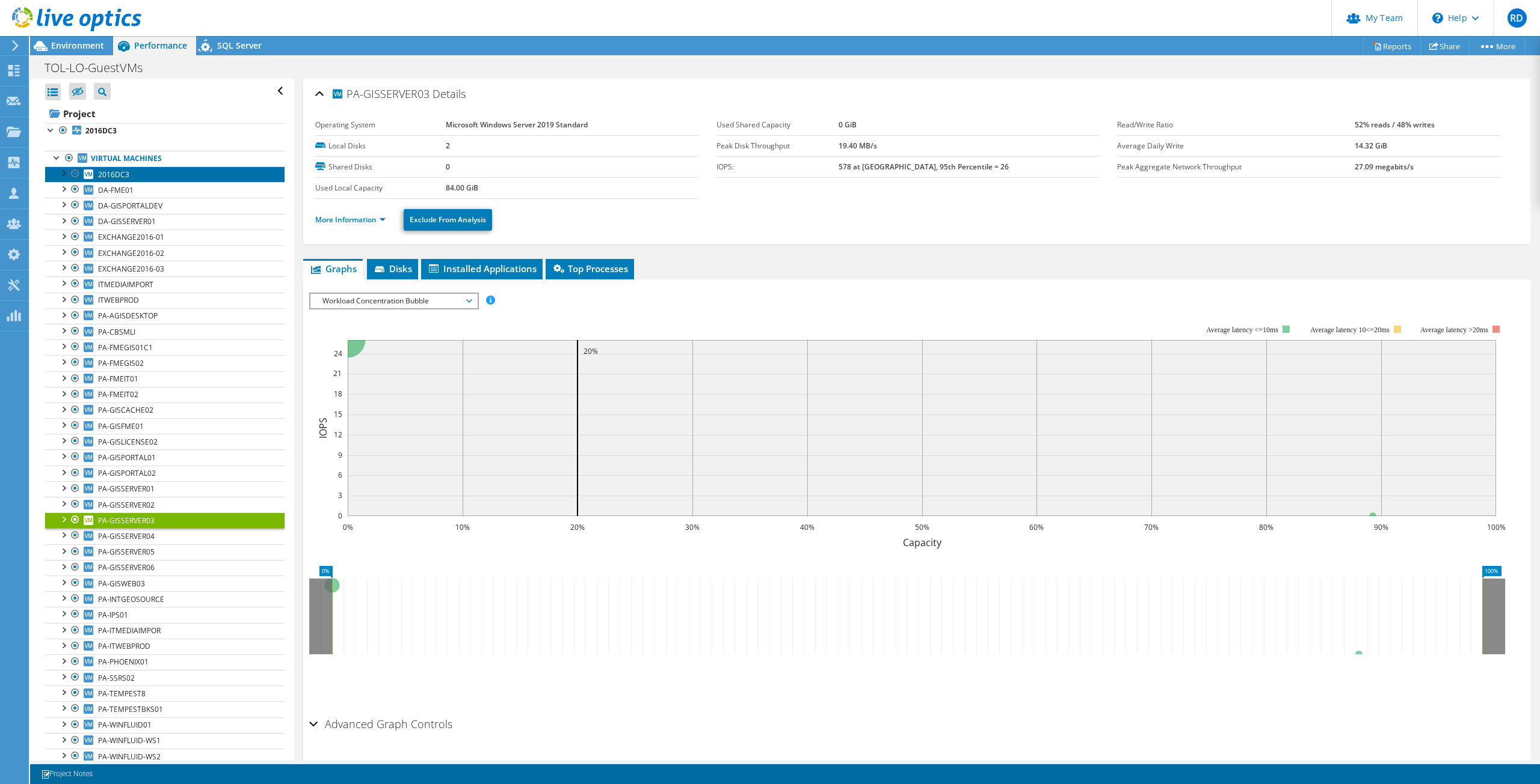
click at [159, 174] on link "2016DC3" at bounding box center [165, 174] width 239 height 16
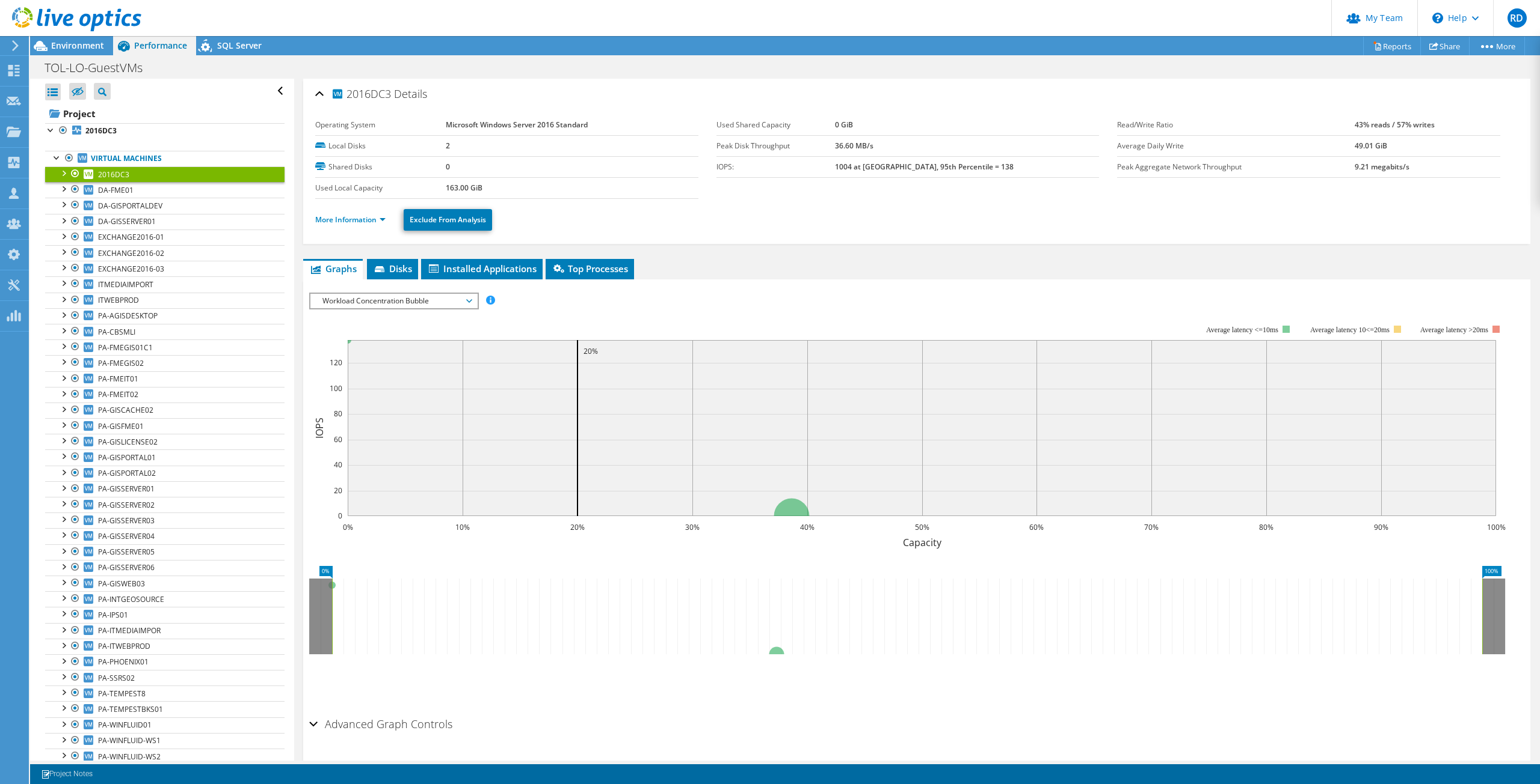
click at [468, 302] on span "Workload Concentration Bubble" at bounding box center [393, 300] width 155 height 14
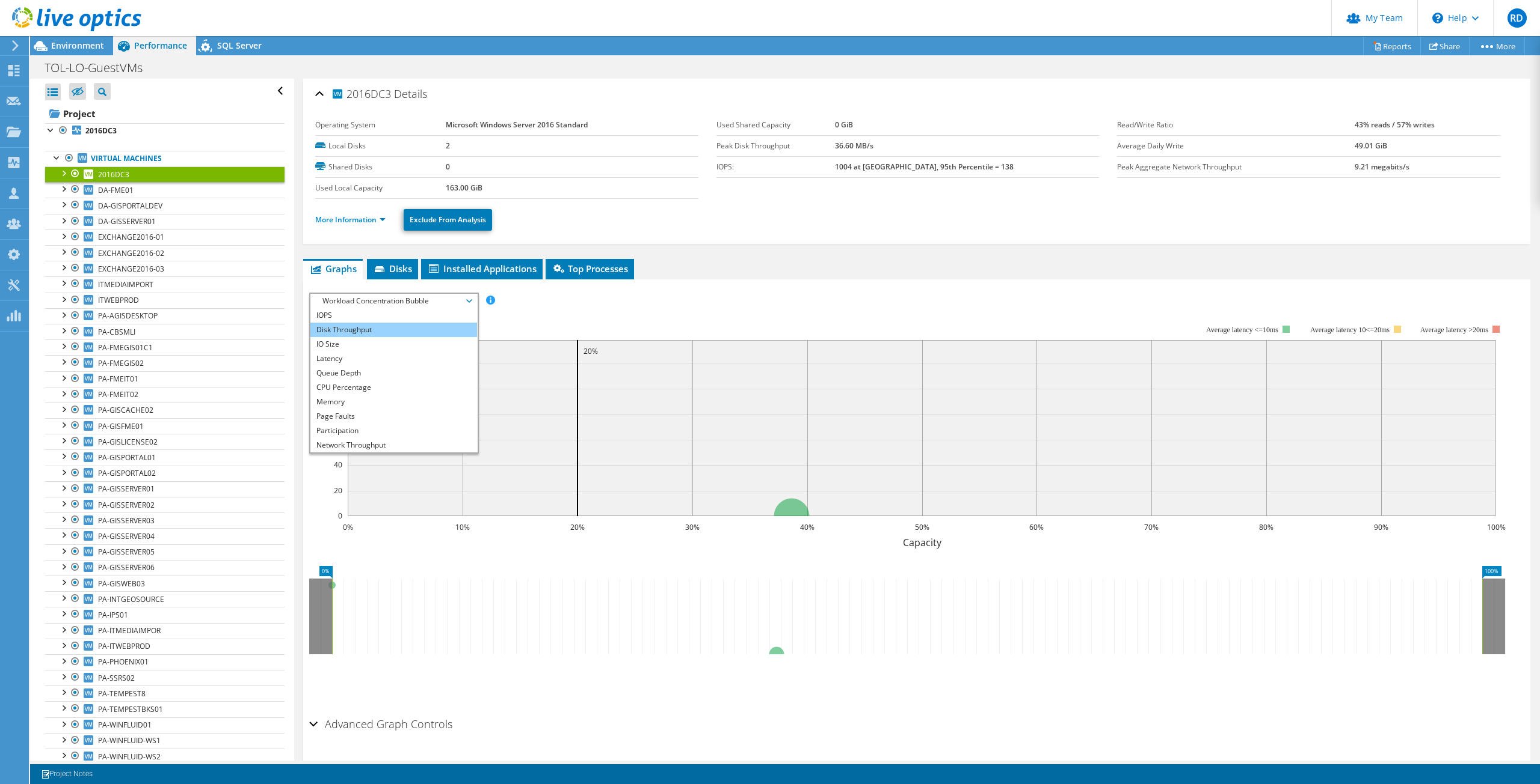
scroll to position [43, 0]
click at [351, 340] on li "CPU Percentage" at bounding box center [393, 344] width 166 height 14
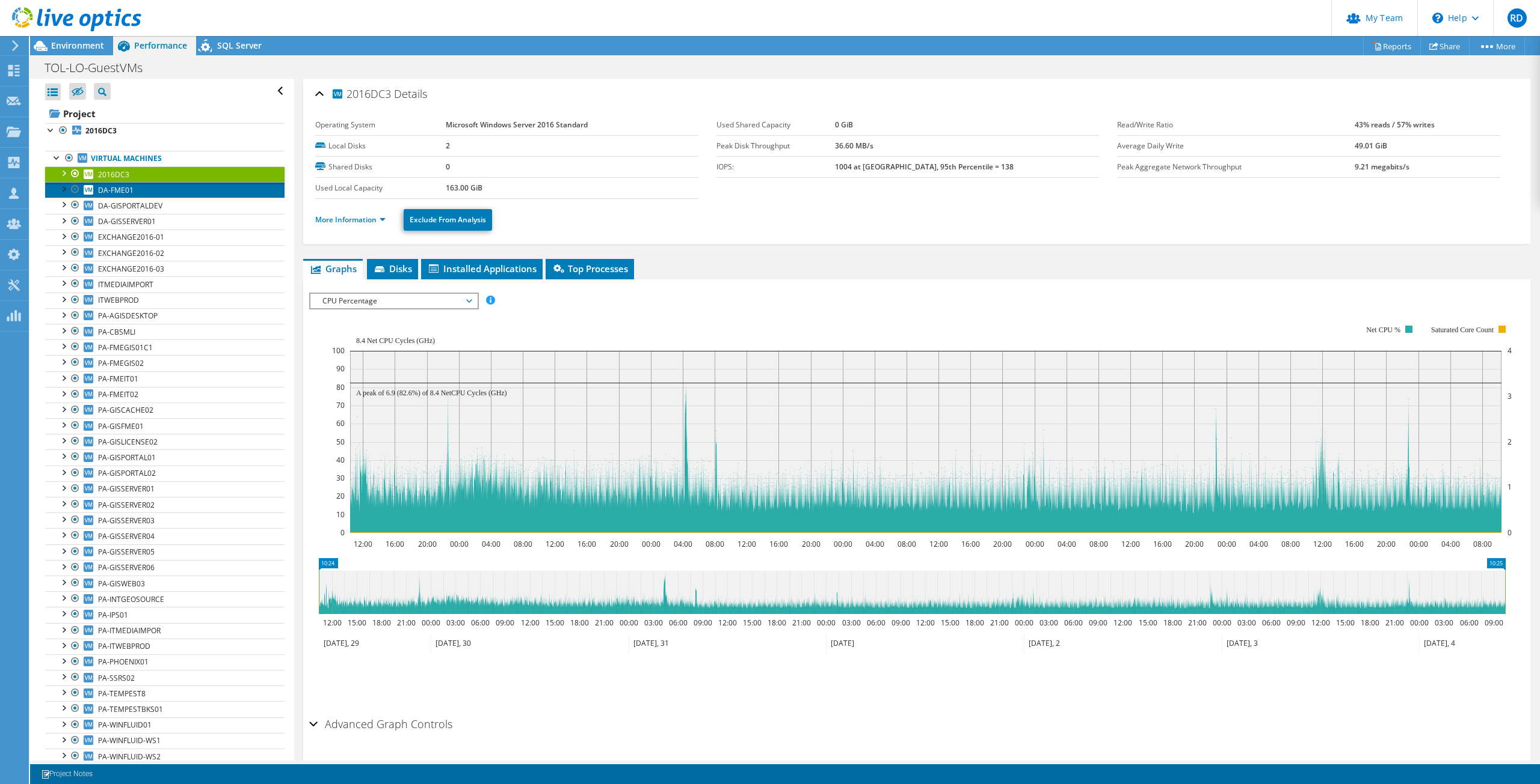
click at [121, 184] on link "DA-FME01" at bounding box center [165, 189] width 239 height 16
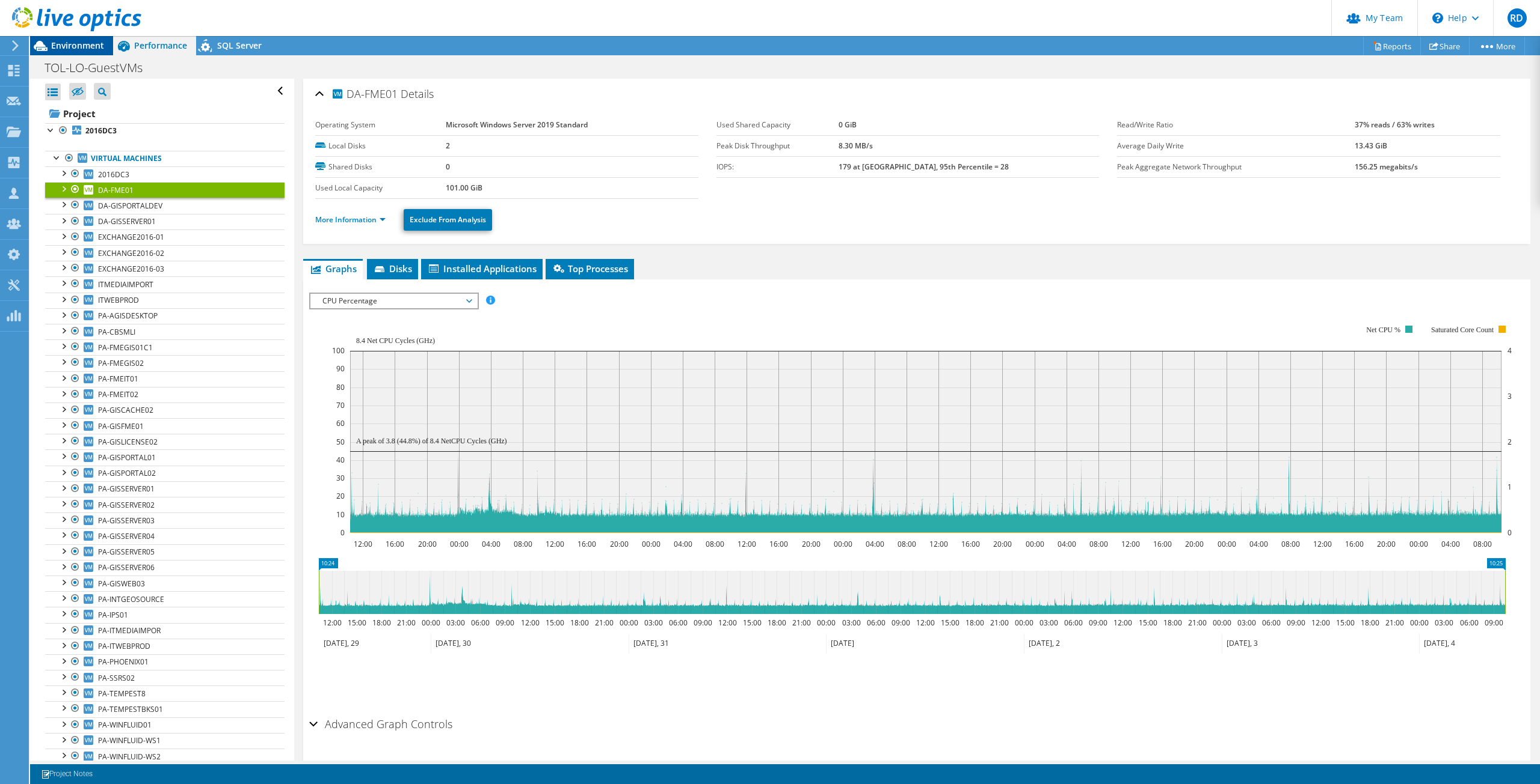
click at [81, 45] on span "Environment" at bounding box center [78, 45] width 53 height 12
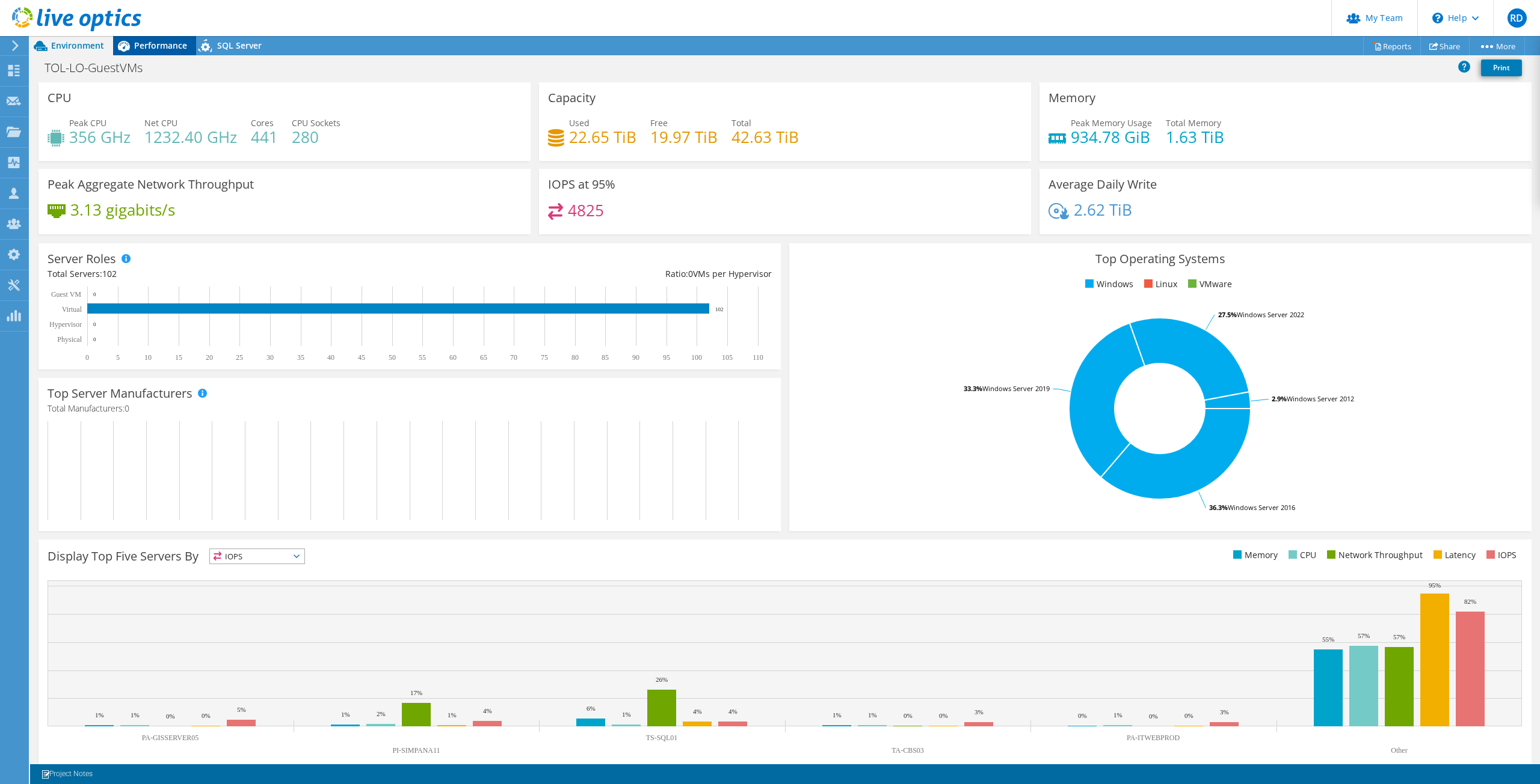
click at [166, 47] on span "Performance" at bounding box center [161, 45] width 53 height 12
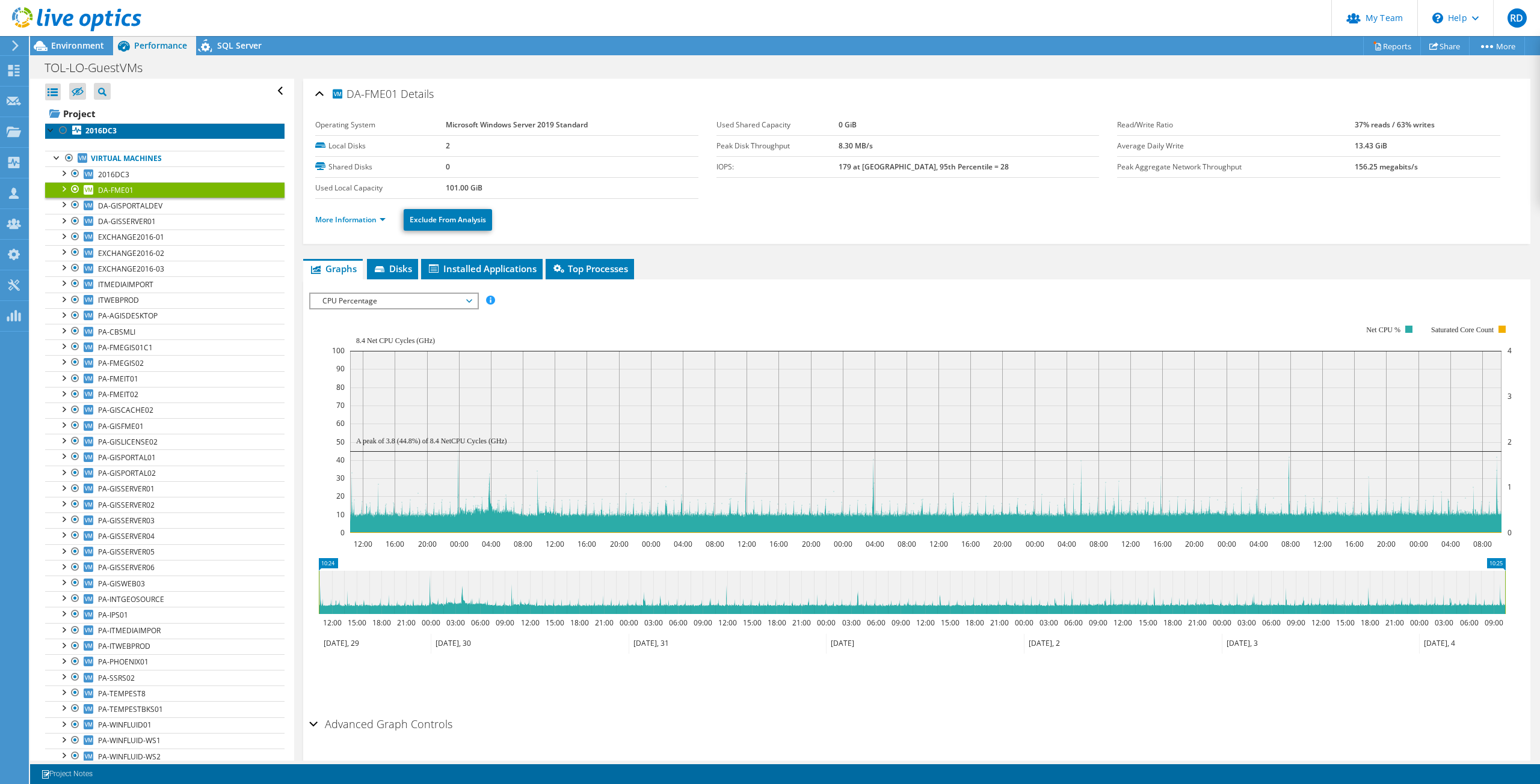
click at [98, 124] on link "2016DC3" at bounding box center [165, 131] width 239 height 16
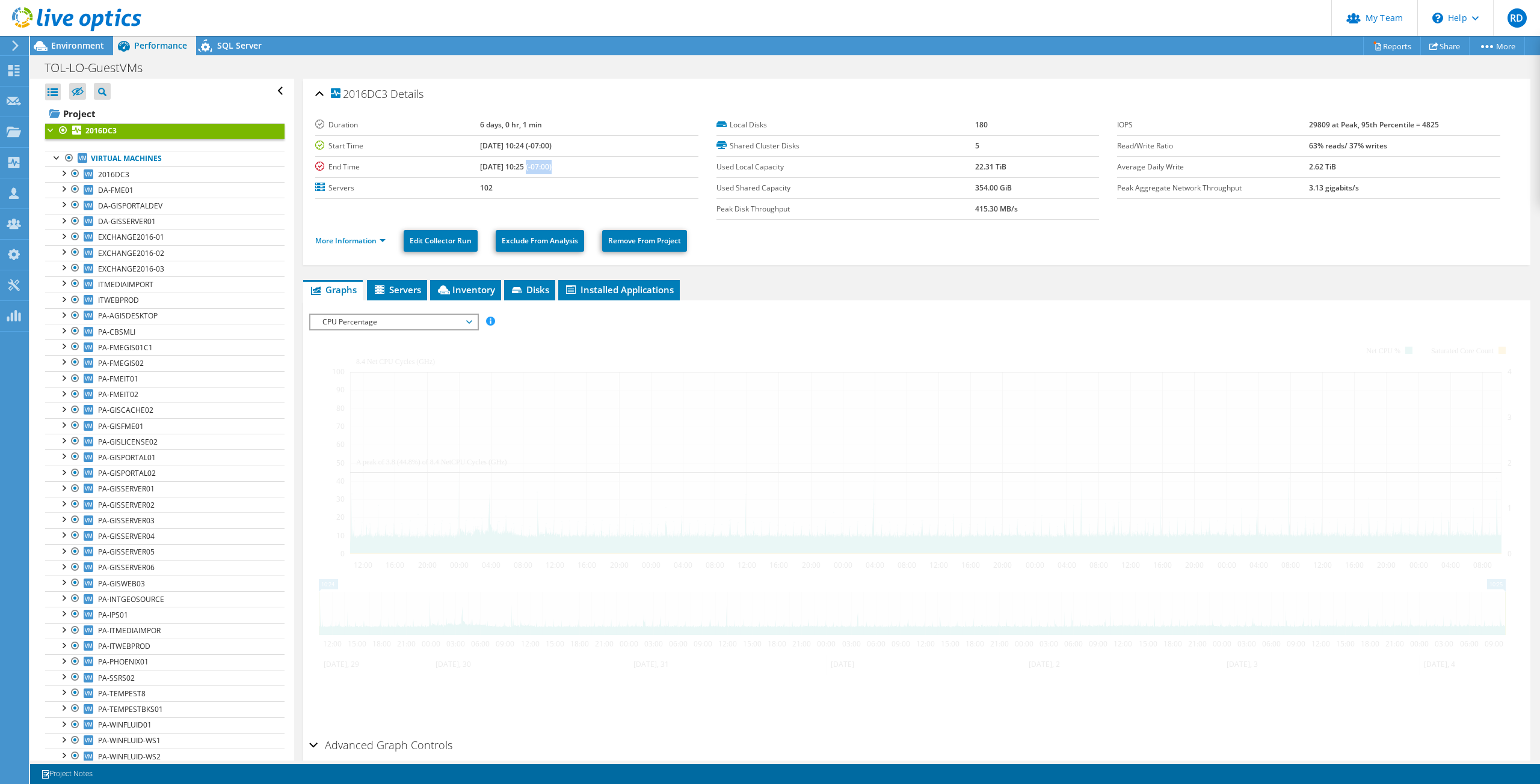
drag, startPoint x: 506, startPoint y: 169, endPoint x: 530, endPoint y: 170, distance: 24.0
click at [530, 170] on b "09/04/2025, 10:25 (-07:00)" at bounding box center [516, 167] width 71 height 10
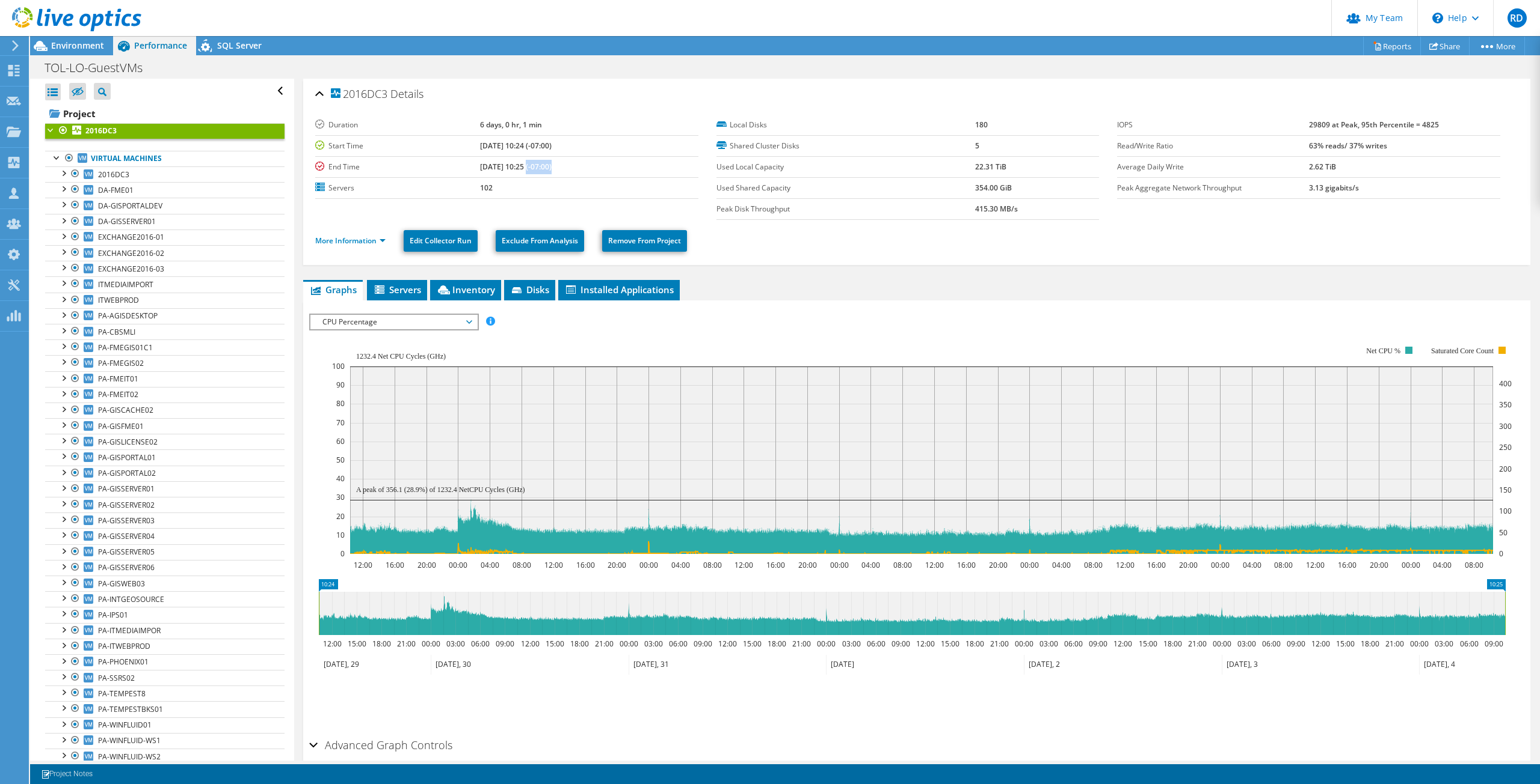
drag, startPoint x: 502, startPoint y: 166, endPoint x: 557, endPoint y: 174, distance: 55.6
click at [557, 174] on td "09/04/2025, 10:25 (-07:00)" at bounding box center [588, 166] width 218 height 21
click at [75, 47] on span "Environment" at bounding box center [78, 45] width 53 height 12
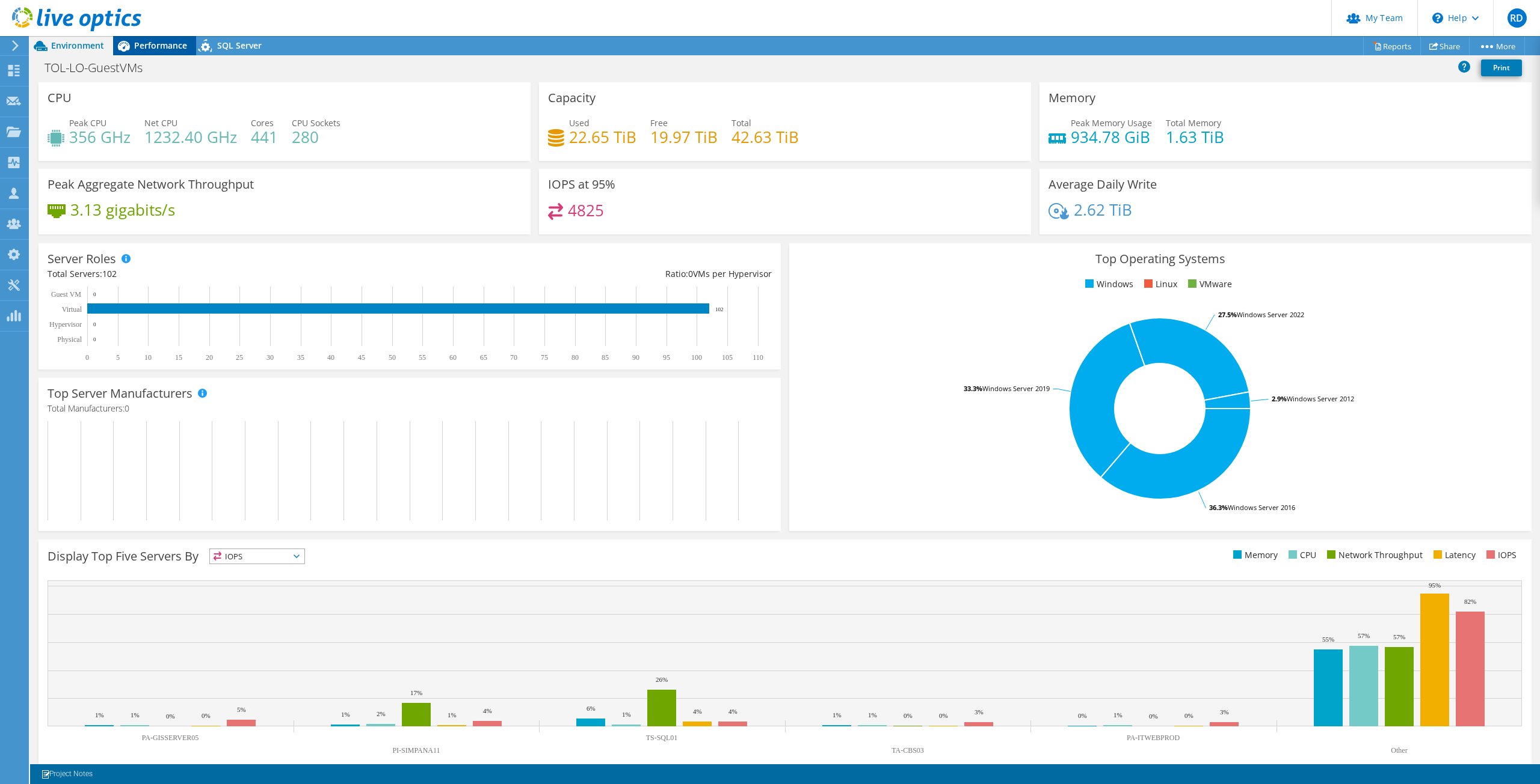
click at [151, 41] on span "Performance" at bounding box center [161, 45] width 53 height 12
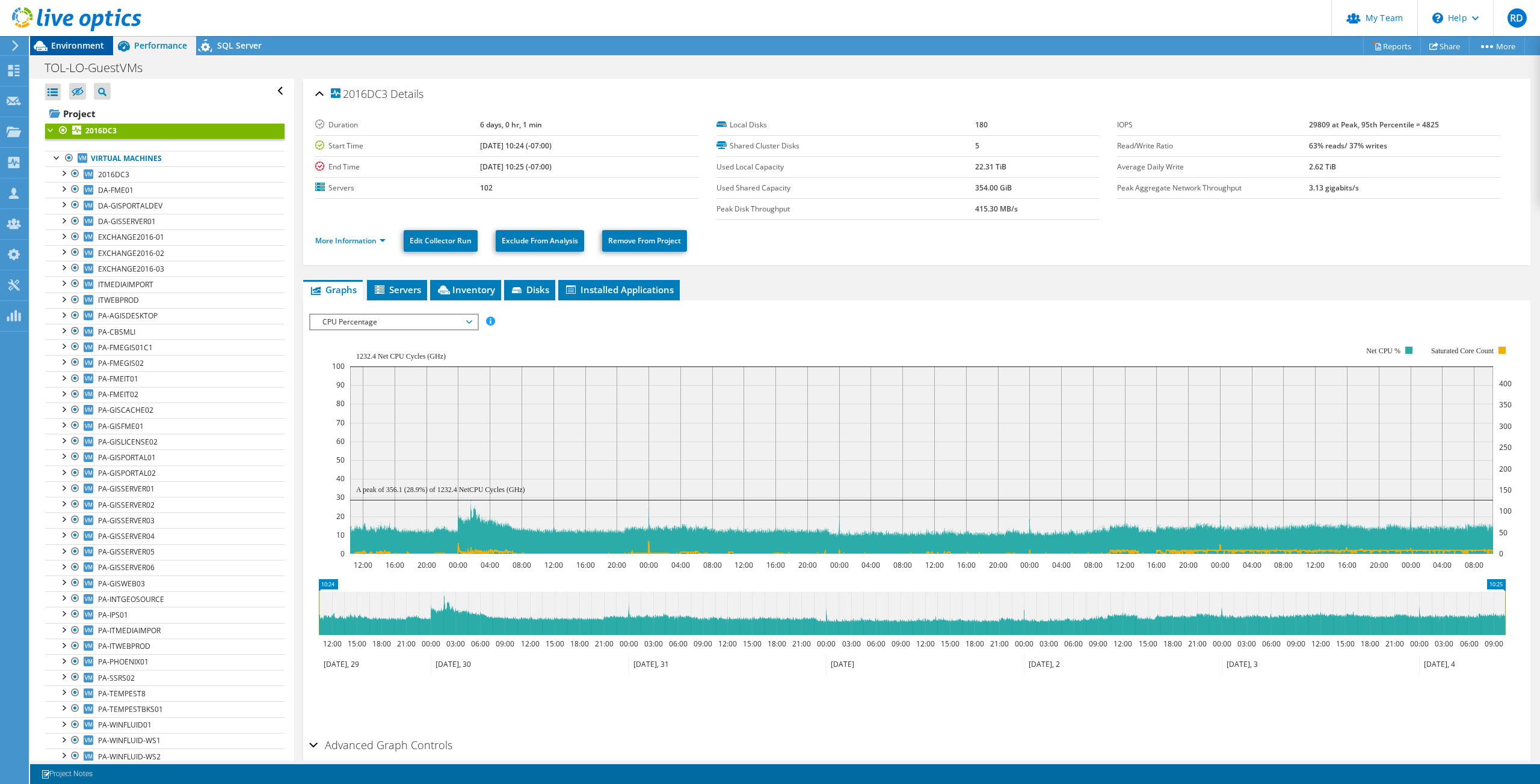
click at [77, 45] on span "Environment" at bounding box center [78, 45] width 53 height 12
